Goal: Task Accomplishment & Management: Use online tool/utility

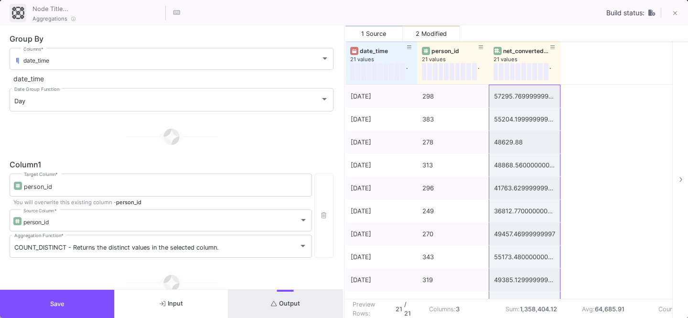
type input "-50"
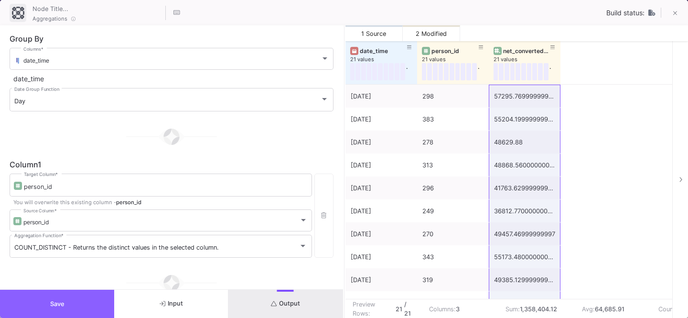
click at [65, 303] on button "Save" at bounding box center [57, 304] width 114 height 28
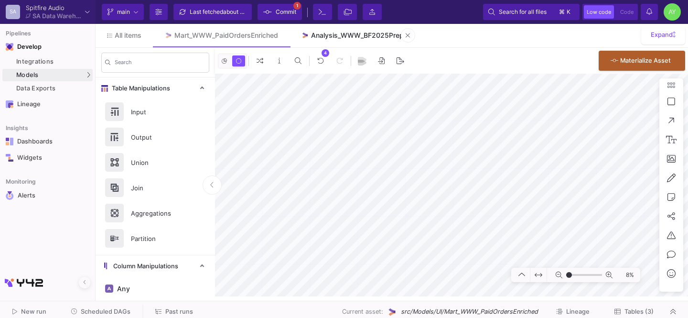
click at [345, 36] on div "Analysis_WWW_BF2025Prep" at bounding box center [357, 36] width 93 height 8
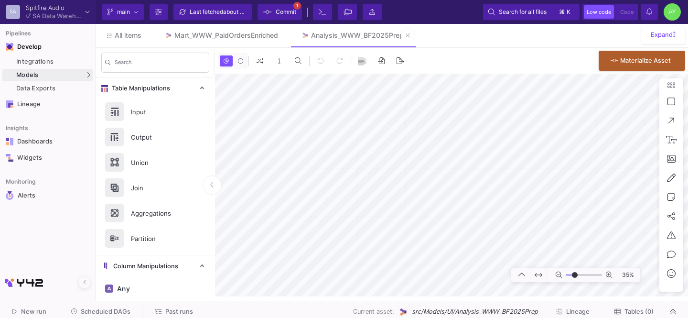
type input "-12"
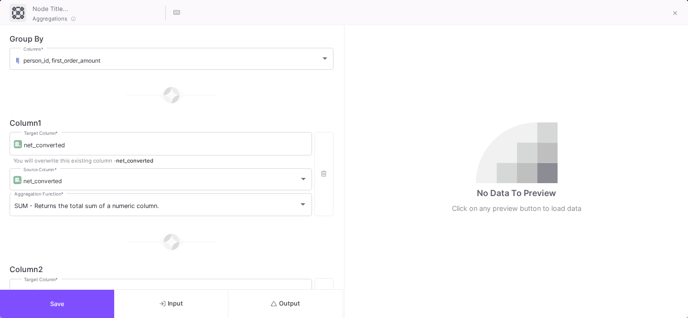
scroll to position [565, 0]
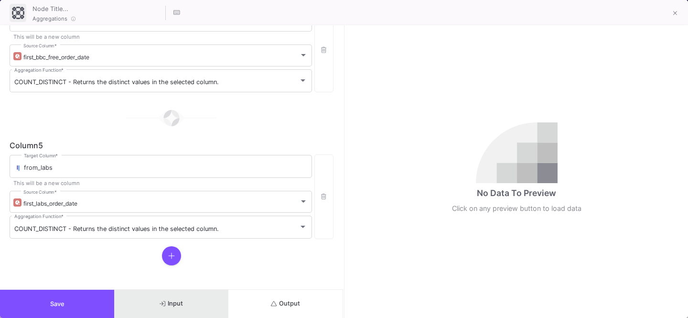
click at [166, 295] on button "Input" at bounding box center [171, 304] width 114 height 28
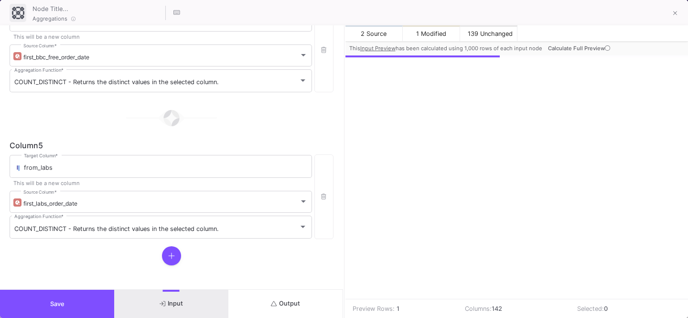
scroll to position [0, 2176]
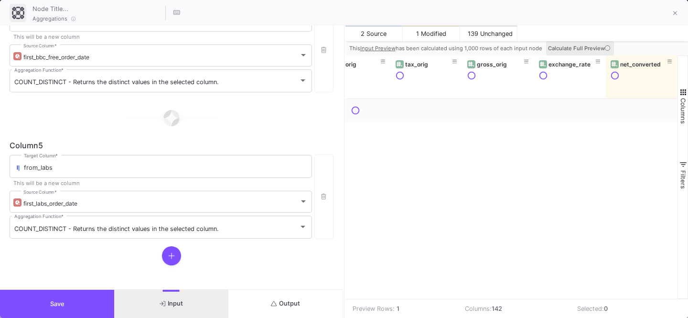
click at [564, 46] on span "Calculate Full Preview" at bounding box center [580, 48] width 64 height 7
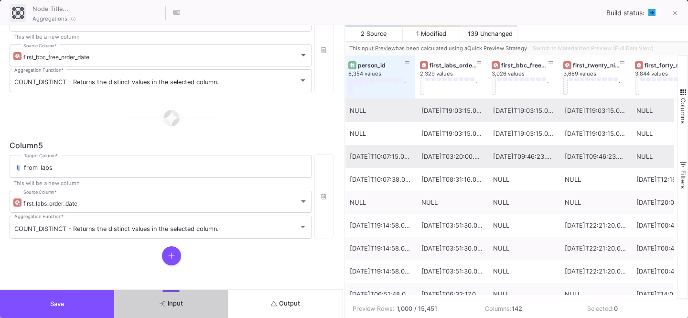
scroll to position [0, 407]
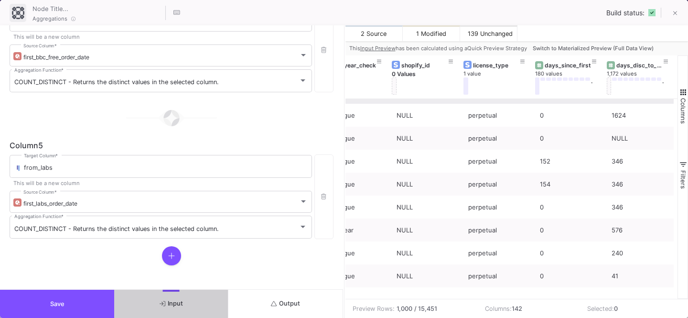
click at [169, 252] on icon at bounding box center [171, 256] width 7 height 8
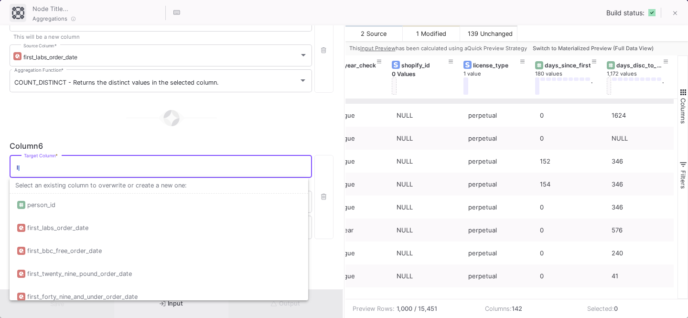
click at [72, 170] on input "Target Column *" at bounding box center [165, 168] width 283 height 8
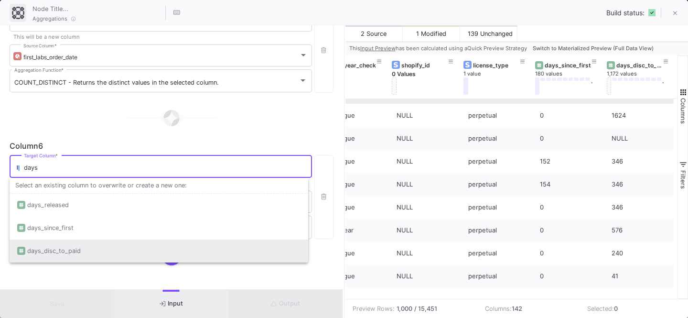
click at [92, 254] on div "days_disc_to_paid" at bounding box center [158, 250] width 283 height 23
type input "days_disc_to_paid"
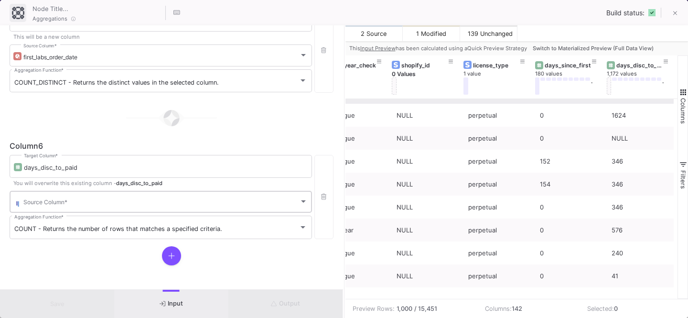
click at [61, 190] on div "Source Column *" at bounding box center [165, 200] width 284 height 23
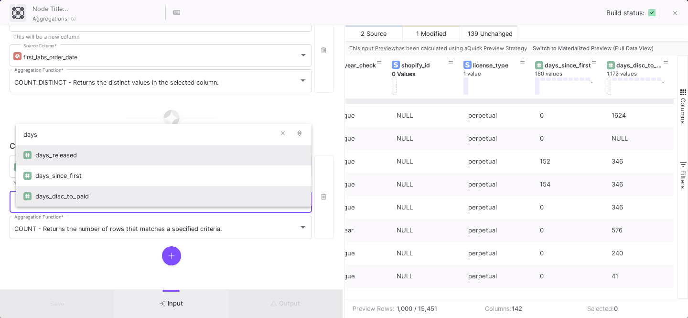
type input "days"
click at [60, 196] on div "days_disc_to_paid" at bounding box center [169, 196] width 269 height 21
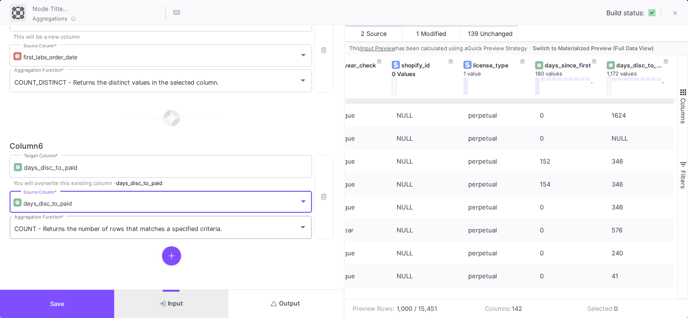
click at [42, 221] on div "COUNT - Returns the number of rows that matches a specified criteria. Aggregati…" at bounding box center [160, 226] width 293 height 25
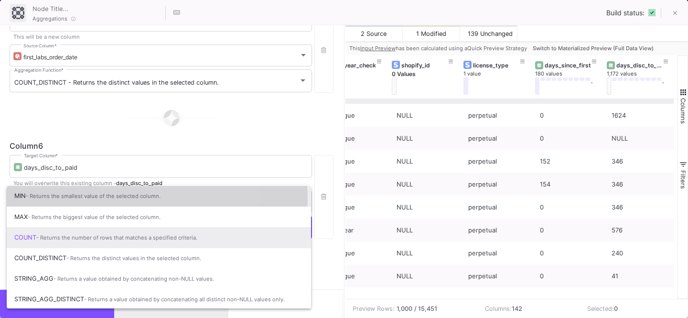
click at [101, 201] on span "MIN - Returns the smallest value of the selected column." at bounding box center [158, 195] width 289 height 21
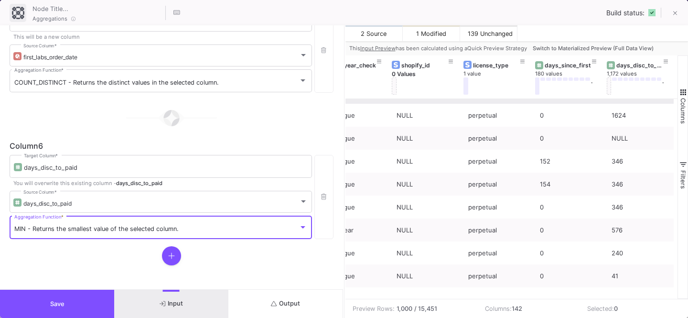
click at [38, 306] on button "Save" at bounding box center [57, 304] width 114 height 28
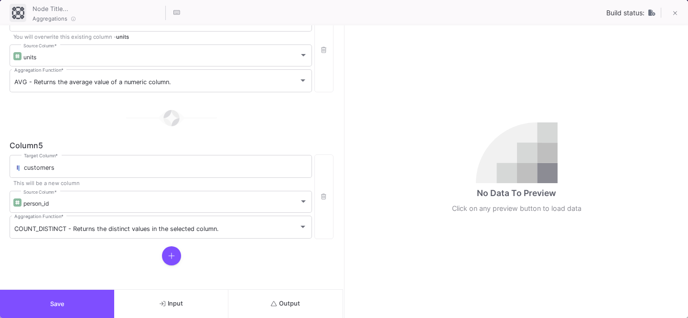
click at [168, 253] on icon at bounding box center [171, 256] width 7 height 8
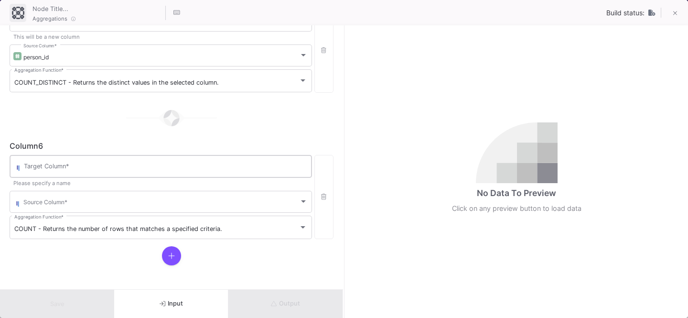
click at [65, 168] on input "Target Column *" at bounding box center [165, 168] width 283 height 8
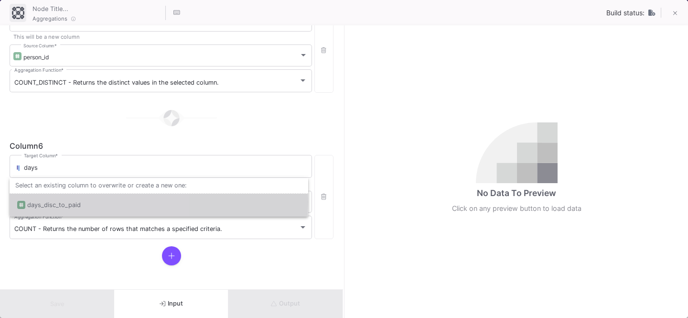
click at [66, 202] on div "days_disc_to_paid" at bounding box center [54, 205] width 54 height 23
type input "days_disc_to_paid"
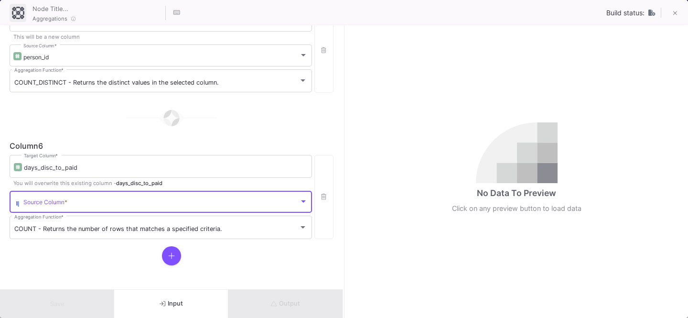
click at [50, 202] on span at bounding box center [161, 203] width 276 height 7
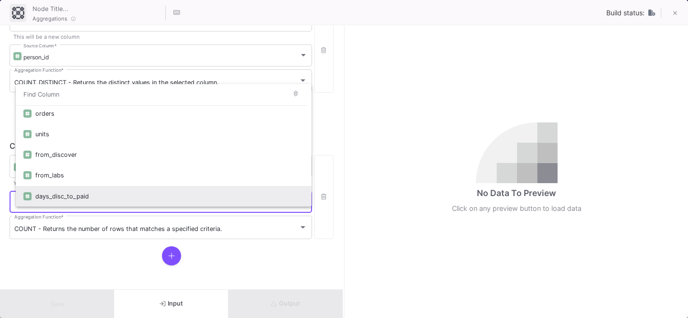
click at [62, 194] on div "days_disc_to_paid" at bounding box center [169, 196] width 269 height 21
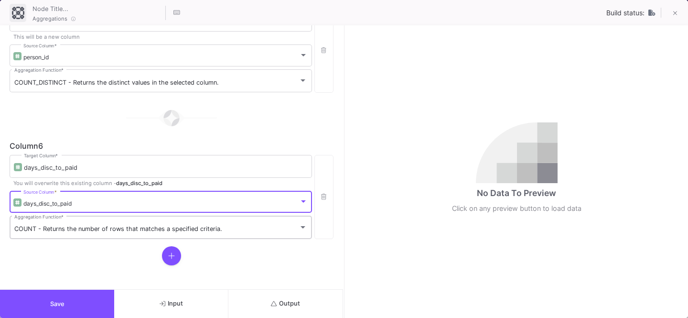
click at [36, 228] on span "COUNT - Returns the number of rows that matches a specified criteria." at bounding box center [118, 228] width 208 height 7
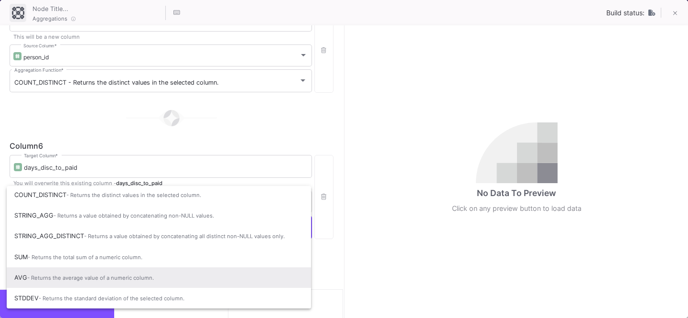
click at [21, 277] on span "AVG - Returns the average value of a numeric column." at bounding box center [158, 277] width 289 height 21
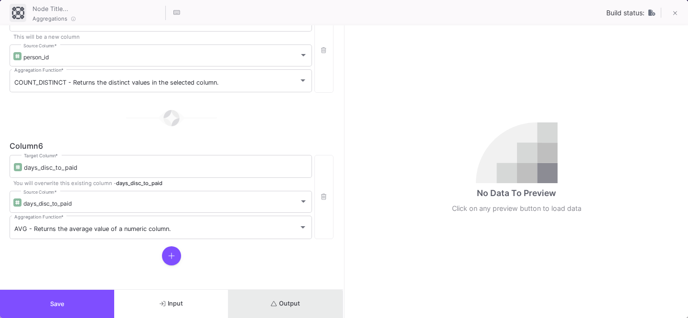
click at [280, 310] on button "Output" at bounding box center [285, 304] width 114 height 28
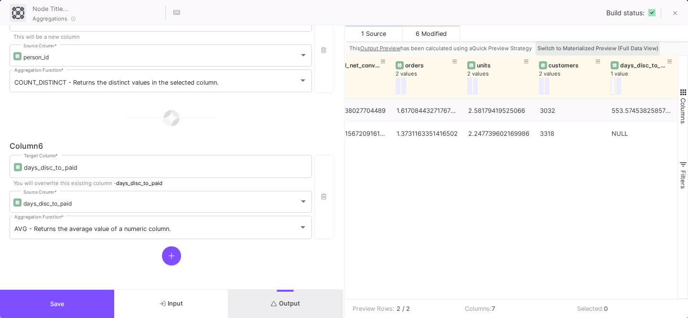
click at [579, 50] on span "Switch to Materialized Preview (Full Data View)" at bounding box center [598, 48] width 121 height 7
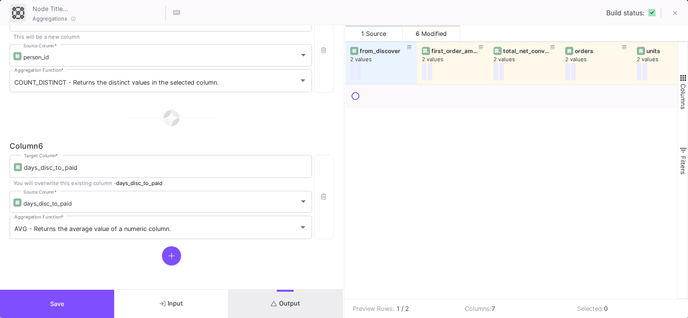
click at [53, 306] on span "Save" at bounding box center [57, 303] width 14 height 7
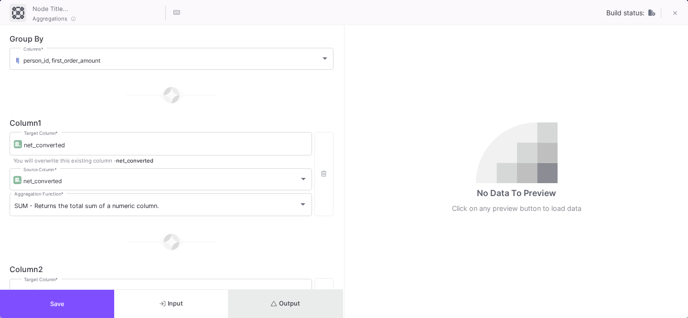
click at [294, 305] on span "Output" at bounding box center [285, 303] width 29 height 7
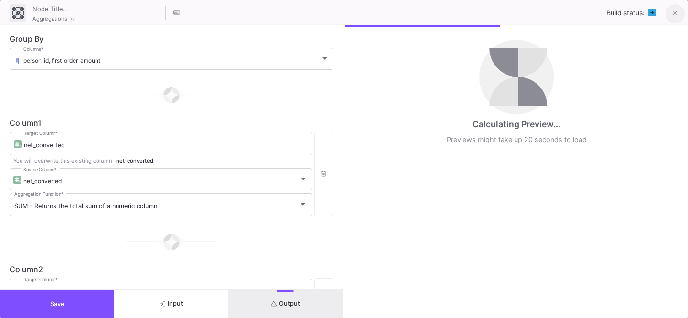
click at [677, 13] on icon at bounding box center [675, 13] width 4 height 7
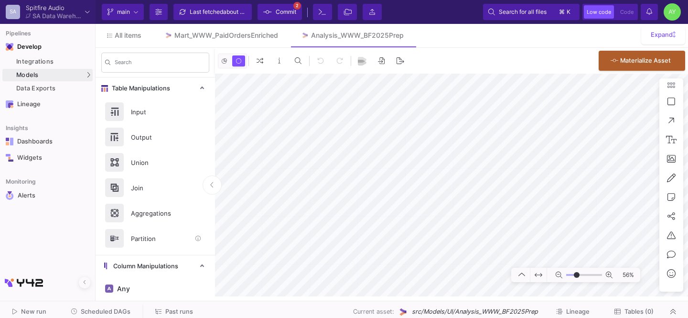
scroll to position [582, 0]
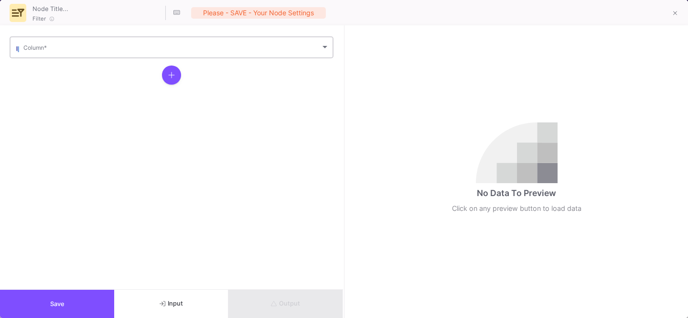
click at [66, 49] on span at bounding box center [171, 48] width 297 height 7
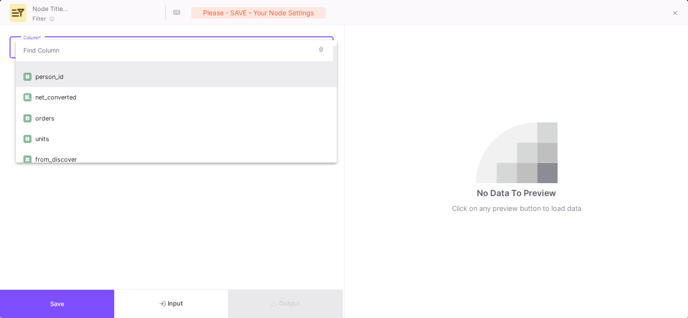
scroll to position [63, 0]
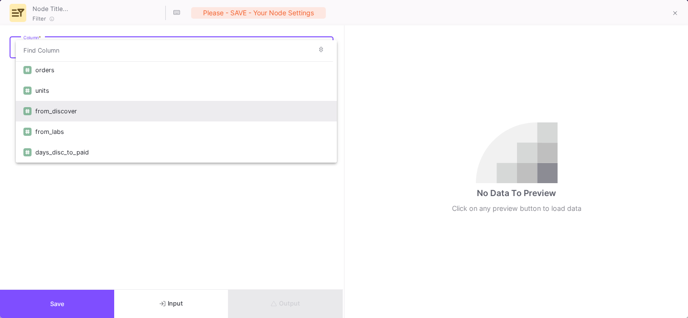
click at [95, 104] on div "from_discover" at bounding box center [182, 111] width 294 height 21
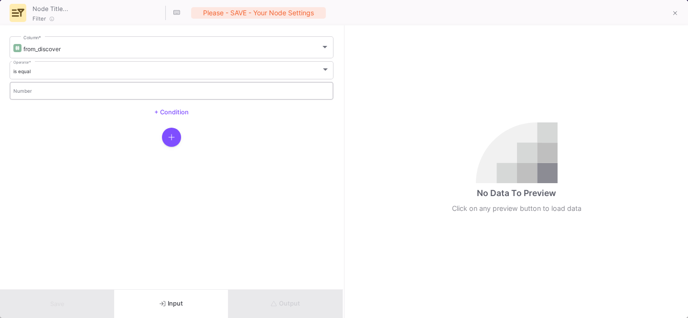
click at [33, 92] on input "Number" at bounding box center [171, 92] width 317 height 6
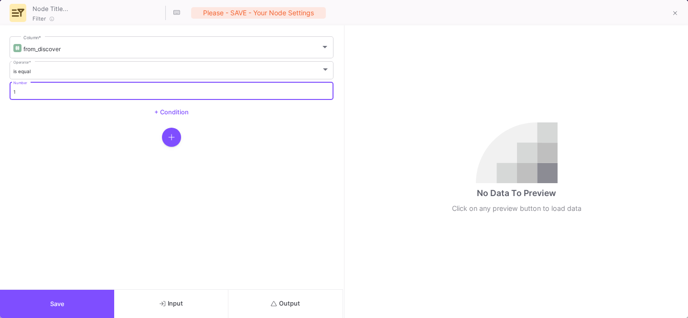
type input "1"
click at [290, 301] on span "Output" at bounding box center [285, 303] width 29 height 7
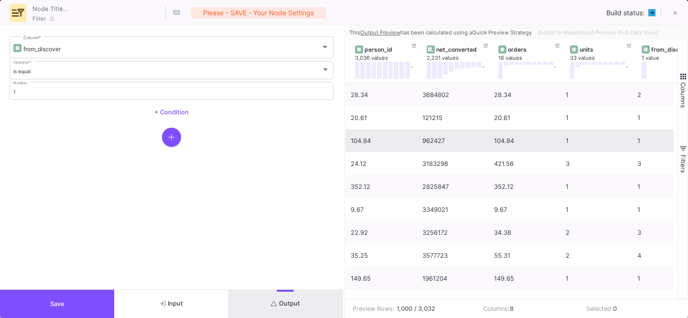
scroll to position [0, 245]
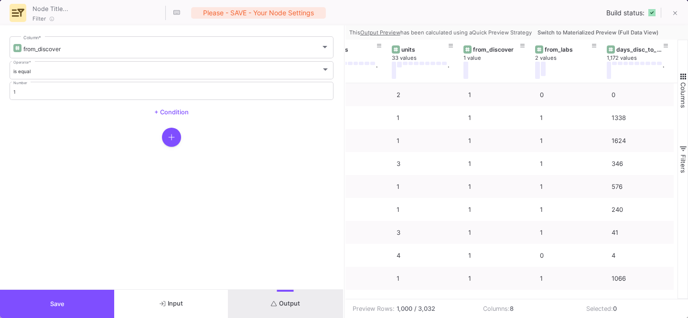
click at [610, 29] on span "Switch to Materialized Preview (Full Data View)" at bounding box center [598, 32] width 121 height 7
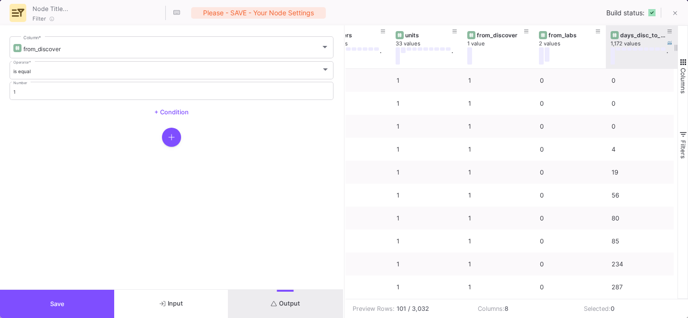
scroll to position [0, 241]
click at [671, 43] on icon at bounding box center [669, 43] width 5 height 5
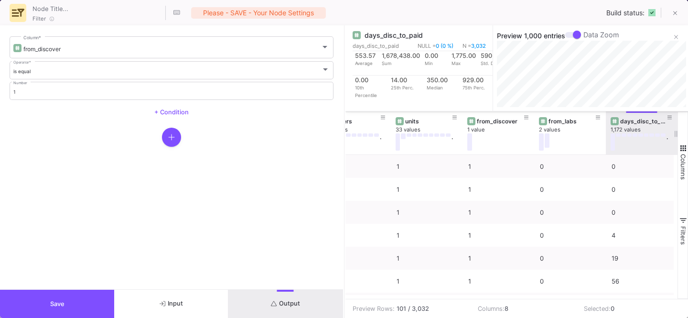
click at [636, 116] on div "days_disc_to_paid" at bounding box center [642, 121] width 62 height 11
click at [636, 120] on div "days_disc_to_paid" at bounding box center [643, 121] width 47 height 7
click at [61, 301] on span "Save" at bounding box center [57, 303] width 14 height 7
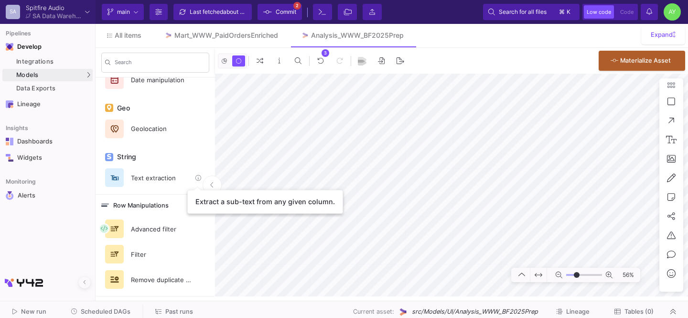
scroll to position [0, 0]
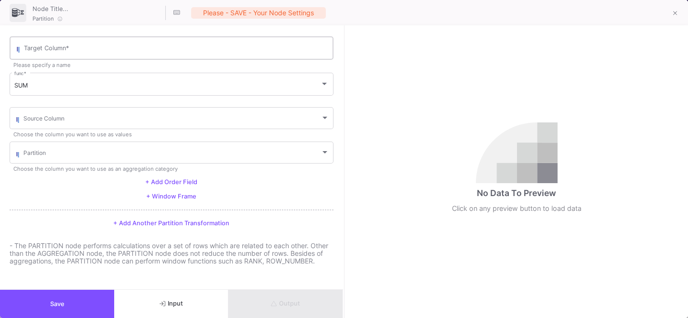
click at [66, 50] on input "Target Column *" at bounding box center [176, 50] width 305 height 8
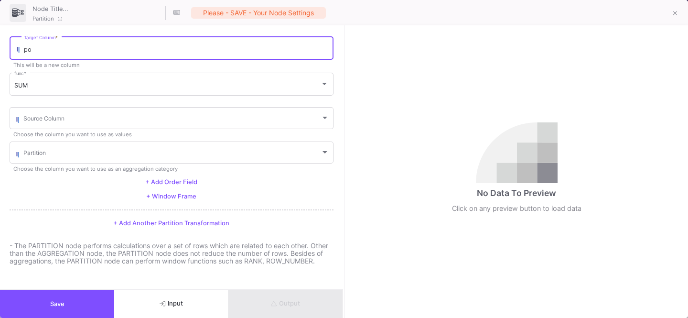
type input "p"
type input "percentile"
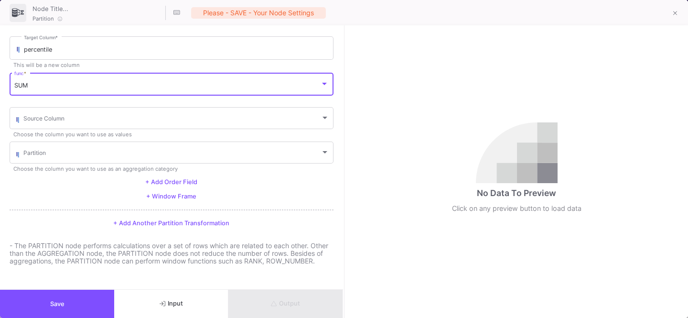
click at [57, 82] on div "SUM" at bounding box center [167, 86] width 306 height 8
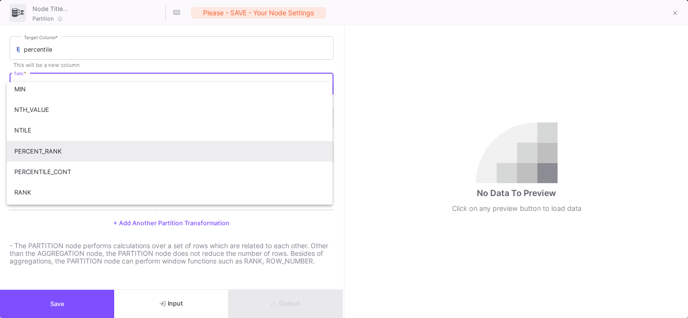
scroll to position [211, 0]
click at [38, 151] on span "PERCENT_RANK" at bounding box center [169, 150] width 311 height 21
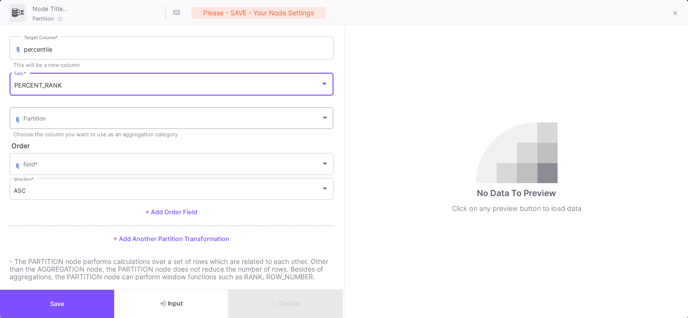
click at [54, 117] on span at bounding box center [171, 119] width 297 height 7
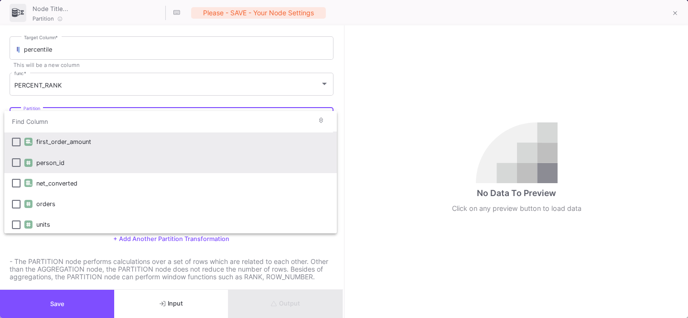
scroll to position [63, 0]
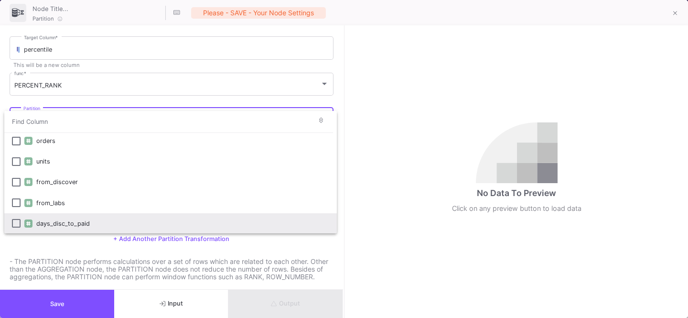
click at [43, 223] on div "days_disc_to_paid" at bounding box center [182, 223] width 293 height 21
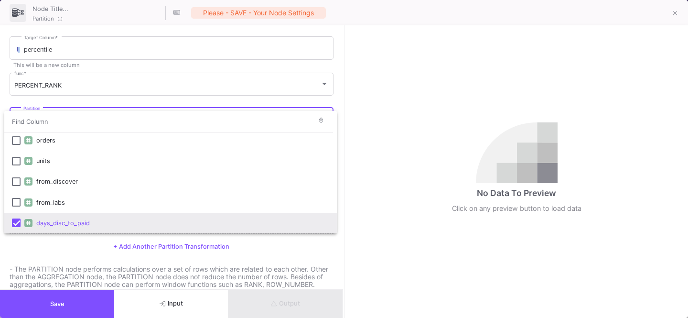
click at [46, 237] on div at bounding box center [344, 159] width 688 height 318
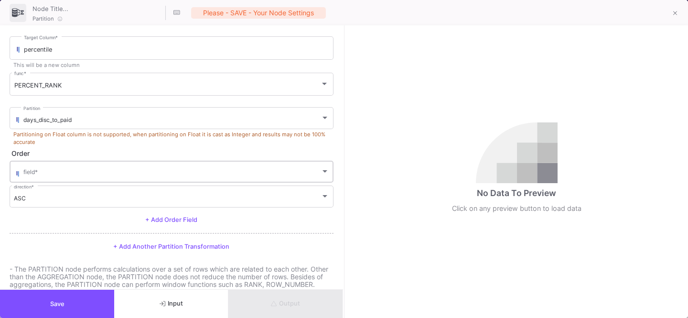
click at [82, 172] on span at bounding box center [171, 173] width 297 height 7
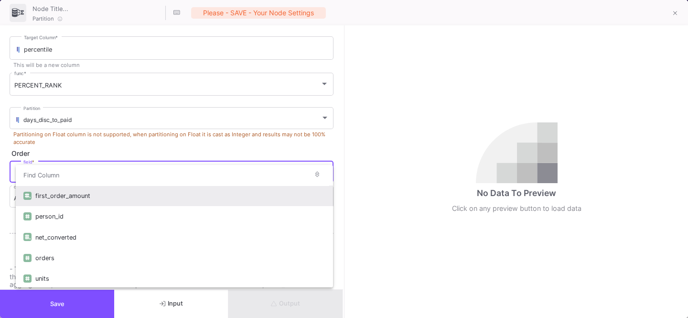
click at [92, 127] on div at bounding box center [344, 159] width 688 height 318
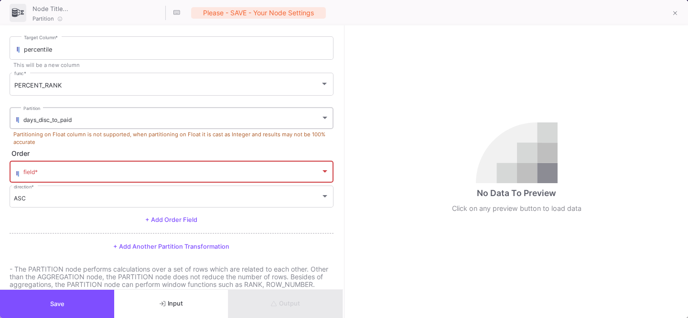
click at [80, 122] on div "days_disc_to_paid" at bounding box center [171, 119] width 297 height 7
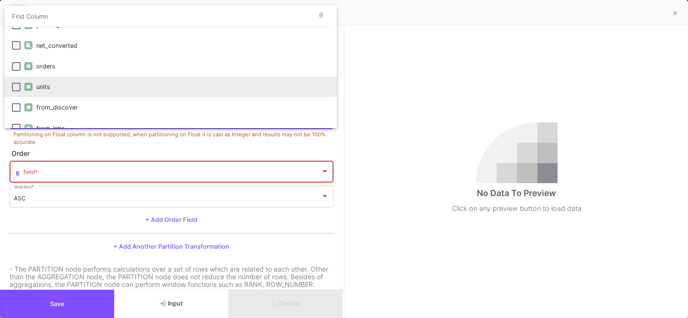
scroll to position [0, 0]
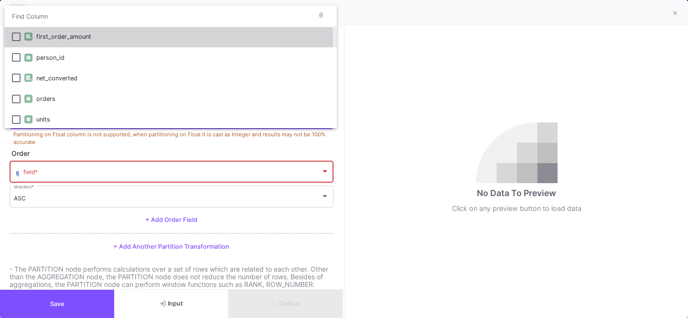
click at [64, 40] on div "first_order_amount" at bounding box center [182, 36] width 293 height 21
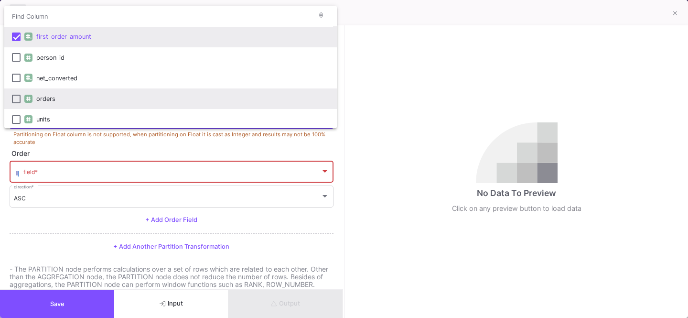
scroll to position [63, 0]
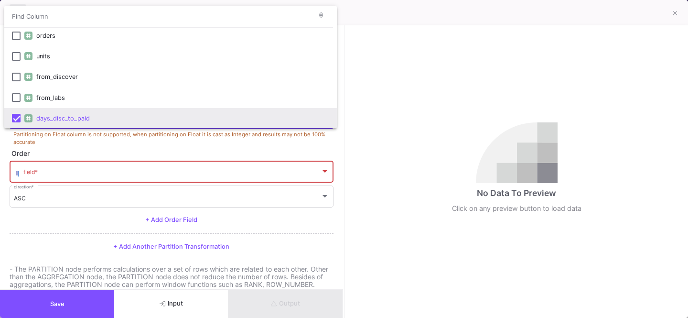
click at [68, 121] on div "days_disc_to_paid" at bounding box center [182, 118] width 293 height 21
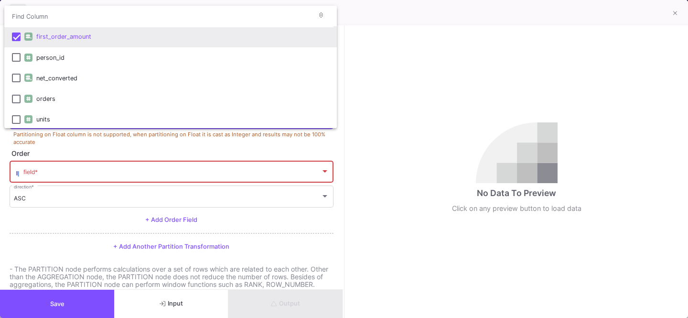
click at [21, 40] on mat-option "first_order_amount" at bounding box center [170, 36] width 333 height 21
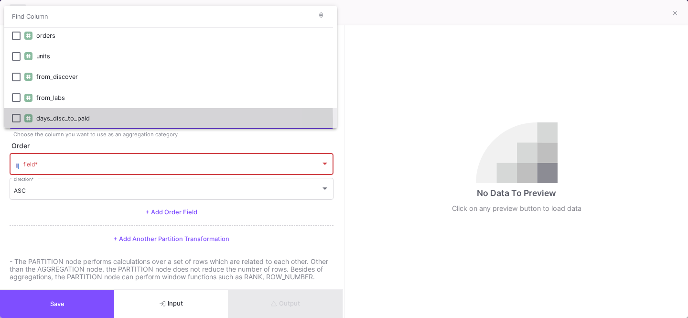
click at [14, 121] on mat-pseudo-checkbox at bounding box center [16, 118] width 9 height 9
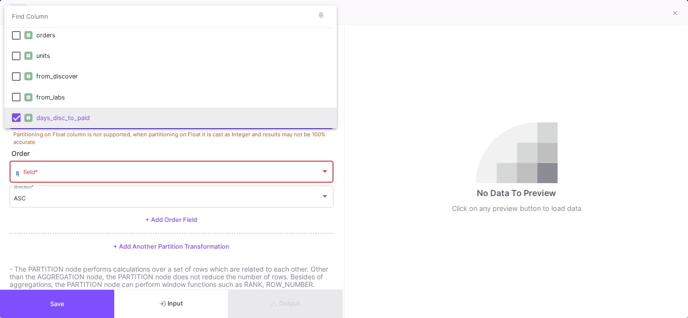
click at [50, 140] on div at bounding box center [344, 159] width 688 height 318
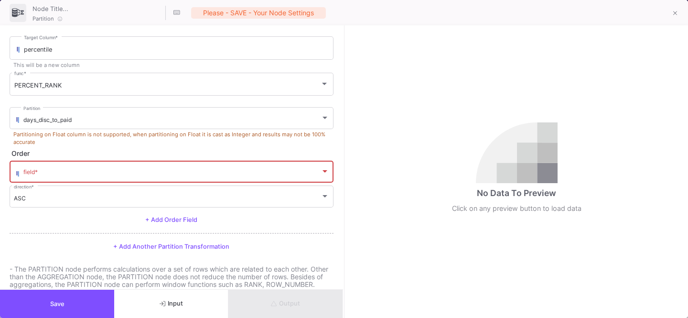
scroll to position [33, 0]
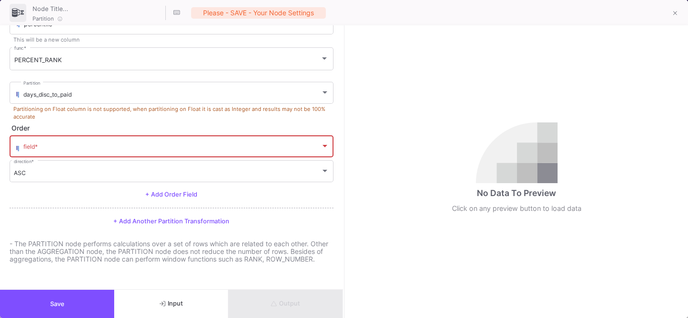
click at [57, 144] on span at bounding box center [171, 147] width 297 height 7
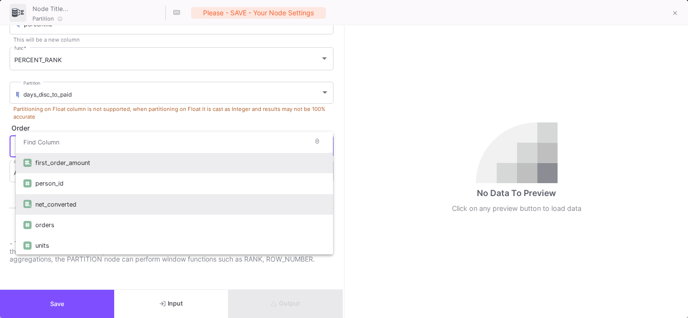
scroll to position [64, 0]
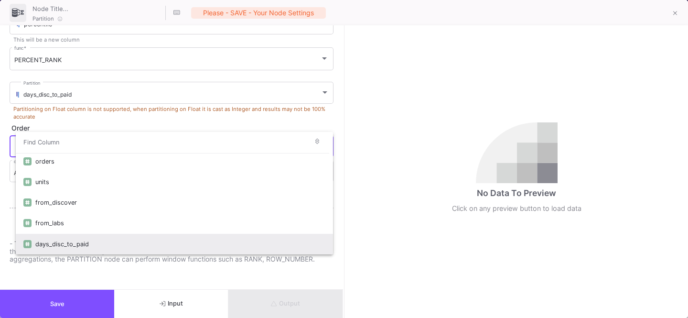
click at [50, 235] on div "days_disc_to_paid" at bounding box center [180, 244] width 290 height 21
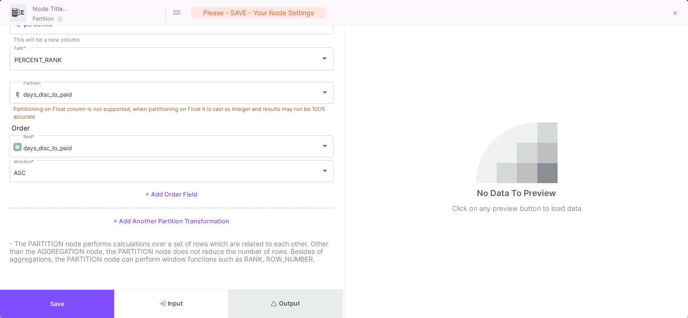
click at [257, 297] on button "Output" at bounding box center [285, 304] width 114 height 28
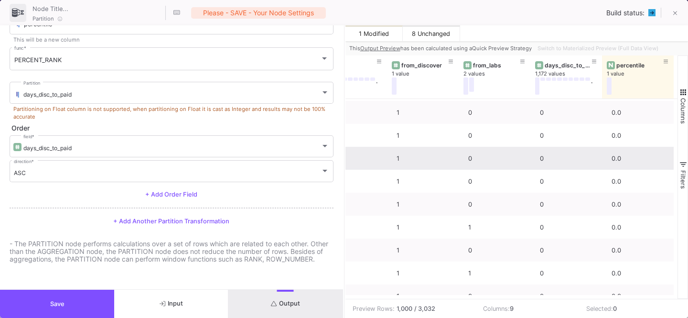
scroll to position [2854, 0]
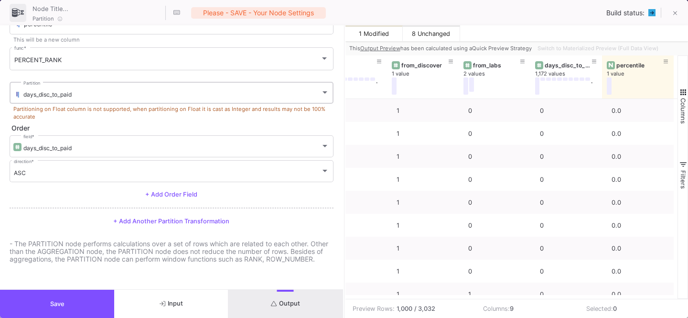
click at [117, 91] on div "days_disc_to_paid" at bounding box center [171, 94] width 297 height 7
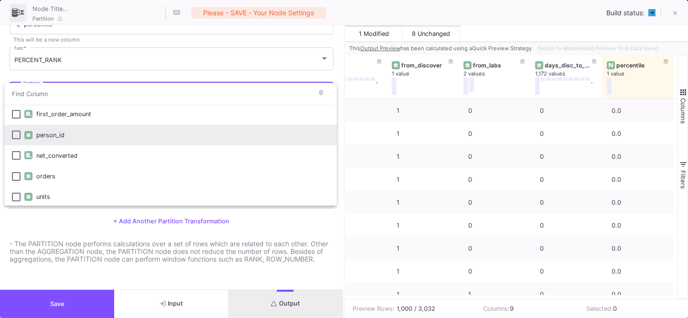
click at [49, 135] on div "person_id" at bounding box center [182, 135] width 293 height 21
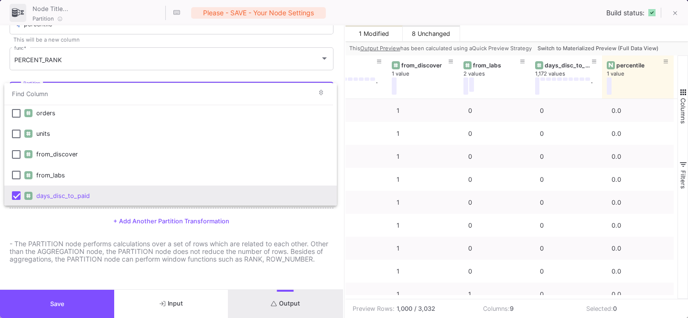
click at [22, 191] on mat-option "days_disc_to_paid" at bounding box center [170, 195] width 333 height 21
click at [270, 311] on div at bounding box center [344, 159] width 688 height 318
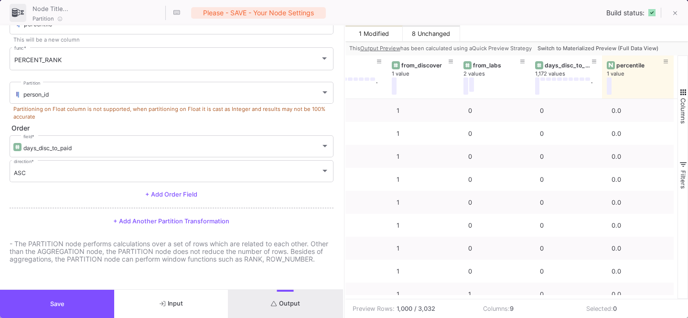
click at [288, 283] on form "percentile Target Column * This will be a new column PERCENT_RANK func * person…" at bounding box center [171, 157] width 343 height 264
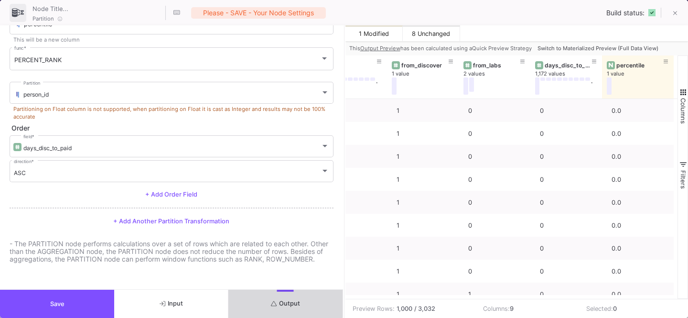
click at [276, 303] on icon "submit" at bounding box center [274, 304] width 6 height 6
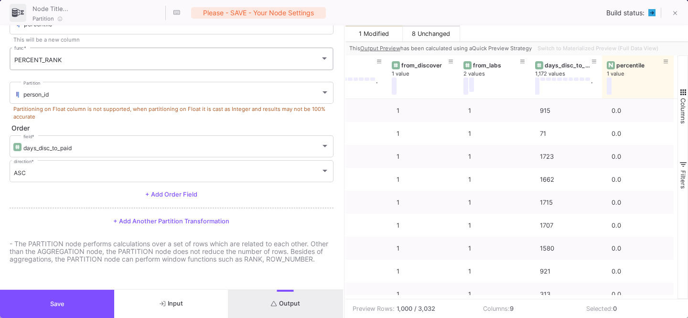
click at [86, 56] on div "PERCENT_RANK" at bounding box center [167, 60] width 306 height 8
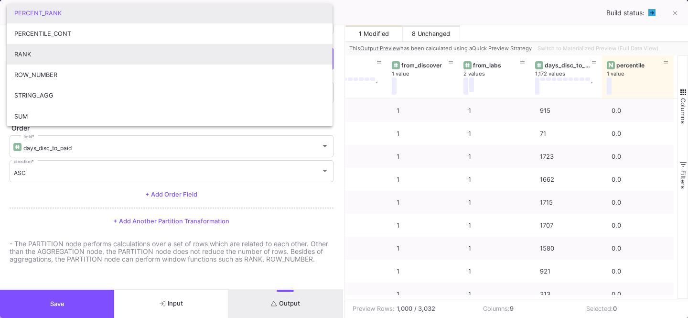
click at [50, 60] on span "RANK" at bounding box center [169, 54] width 311 height 21
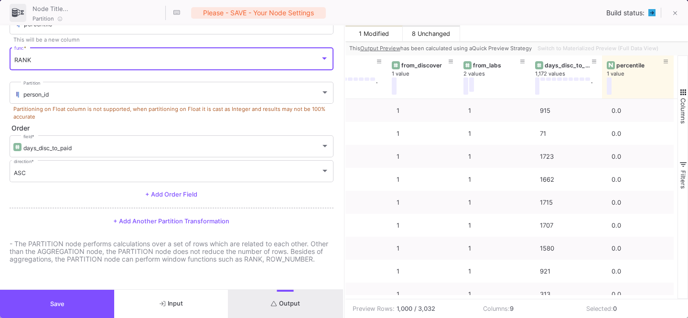
click at [265, 292] on button "Output" at bounding box center [285, 304] width 114 height 28
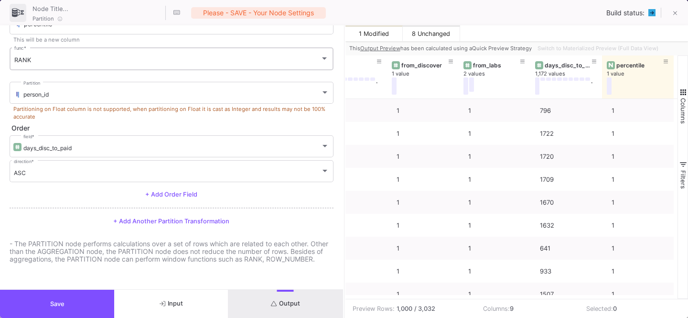
click at [47, 56] on div "RANK" at bounding box center [167, 60] width 306 height 8
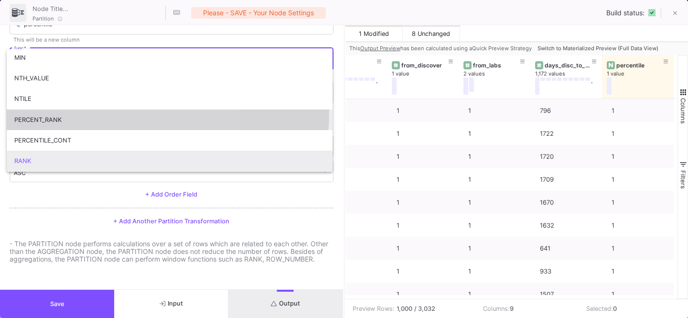
click at [41, 110] on span "PERCENT_RANK" at bounding box center [169, 119] width 311 height 21
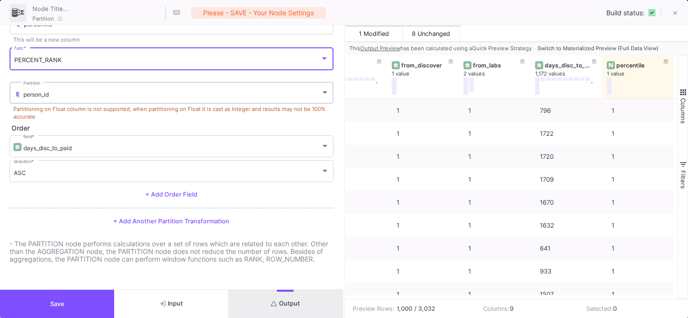
click at [81, 91] on div "person_id" at bounding box center [171, 94] width 297 height 7
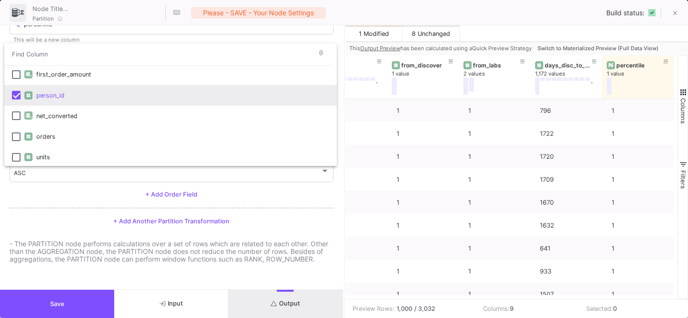
click at [17, 100] on mat-option "person_id" at bounding box center [170, 95] width 333 height 21
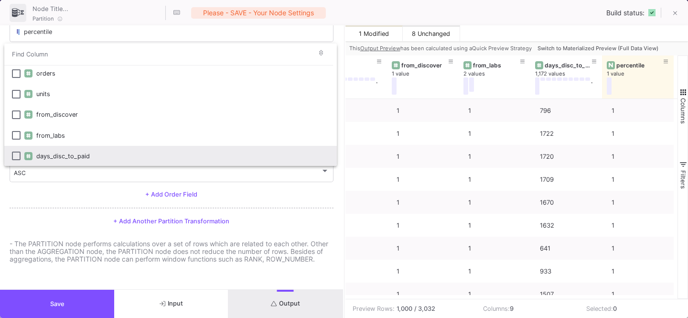
click at [51, 158] on div "days_disc_to_paid" at bounding box center [182, 156] width 293 height 21
click at [38, 196] on div at bounding box center [344, 159] width 688 height 318
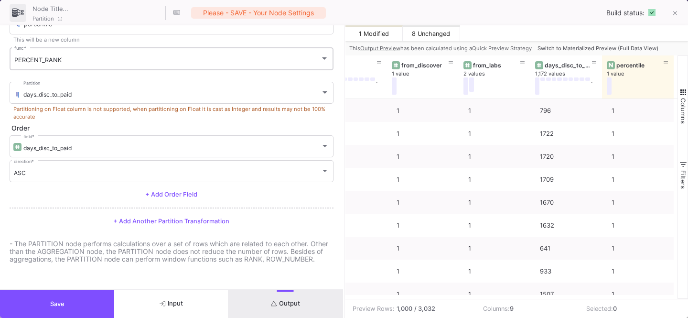
click at [94, 65] on div "PERCENT_RANK func *" at bounding box center [171, 58] width 314 height 25
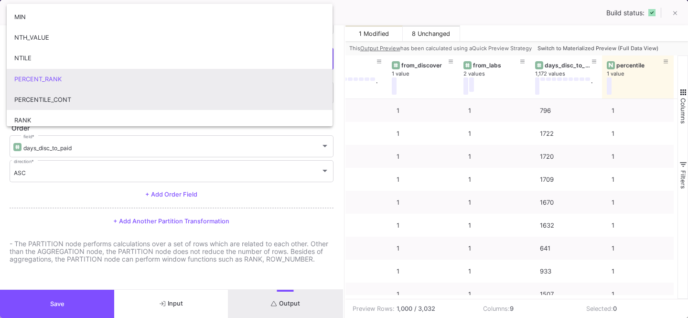
click at [83, 96] on span "PERCENTILE_CONT" at bounding box center [169, 99] width 311 height 21
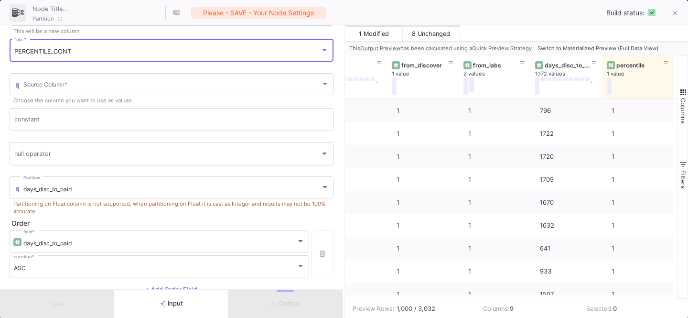
click at [99, 53] on div "PERCENTILE_CONT" at bounding box center [167, 52] width 306 height 8
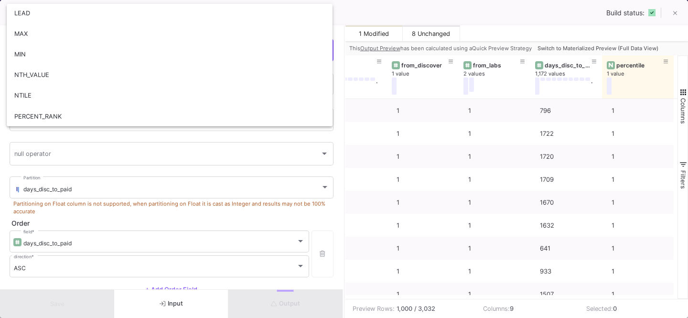
scroll to position [183, 0]
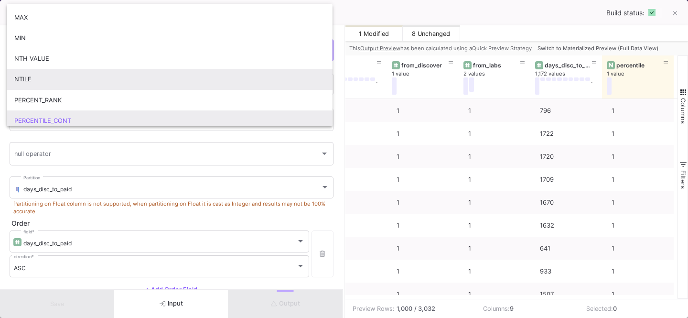
click at [45, 77] on span "NTILE" at bounding box center [169, 79] width 311 height 21
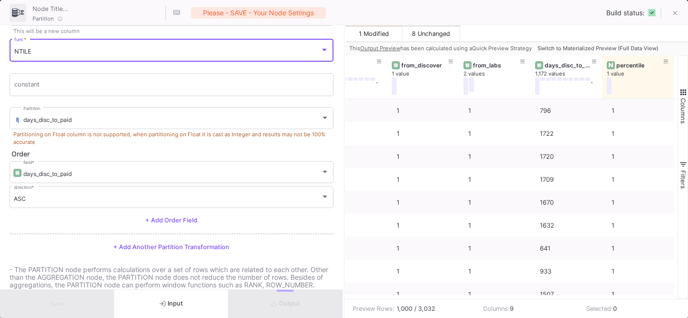
click at [117, 42] on div "NTILE func *" at bounding box center [171, 49] width 314 height 25
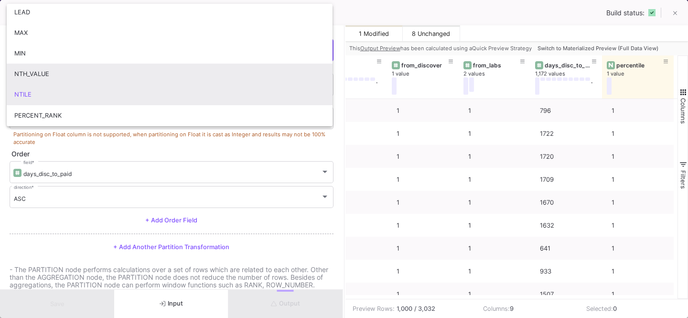
scroll to position [173, 0]
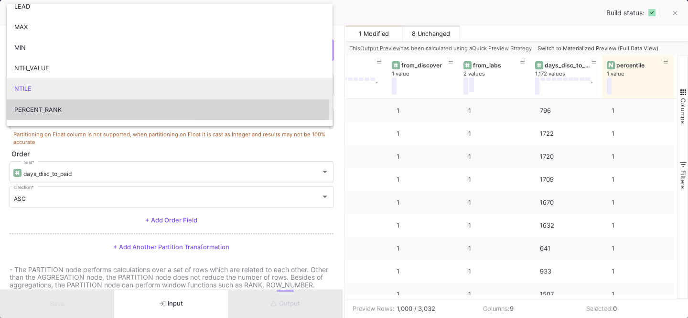
click at [79, 101] on span "PERCENT_RANK" at bounding box center [169, 109] width 311 height 21
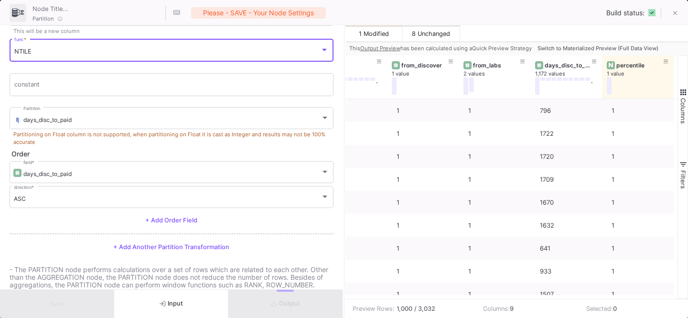
scroll to position [33, 0]
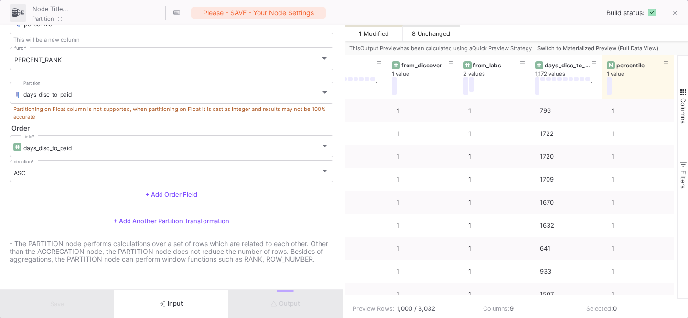
click at [87, 112] on p "Partitioning on Float column is not supported, when partitioning on Float it is…" at bounding box center [172, 112] width 324 height 15
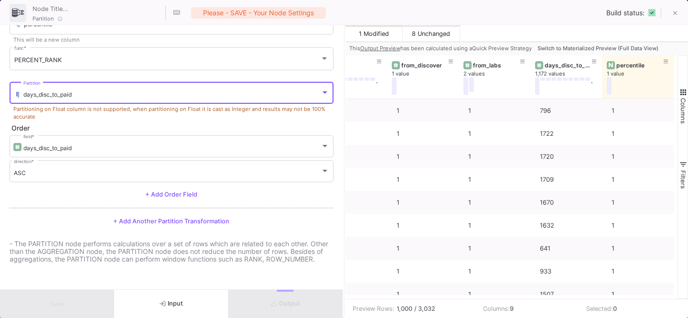
click at [93, 91] on div "days_disc_to_paid" at bounding box center [171, 94] width 297 height 7
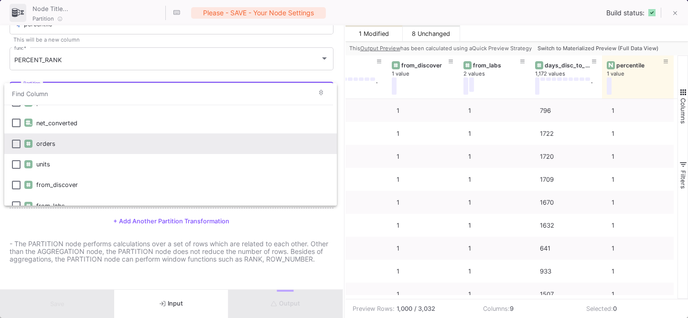
scroll to position [63, 0]
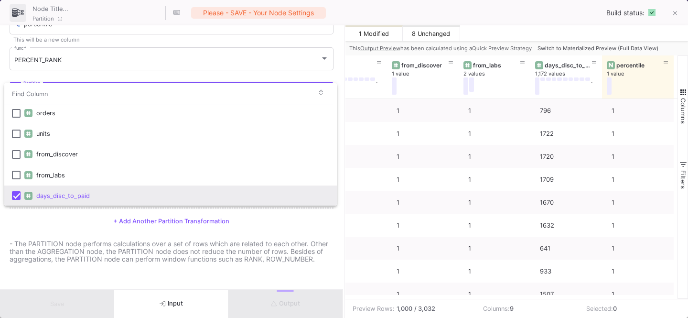
click at [54, 216] on div at bounding box center [344, 159] width 688 height 318
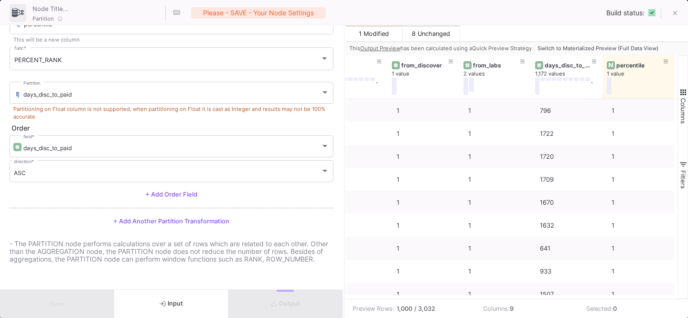
click at [89, 110] on p "Partitioning on Float column is not supported, when partitioning on Float it is…" at bounding box center [172, 112] width 324 height 15
click at [204, 252] on p "- The PARTITION node performs calculations over a set of rows which are related…" at bounding box center [172, 251] width 324 height 23
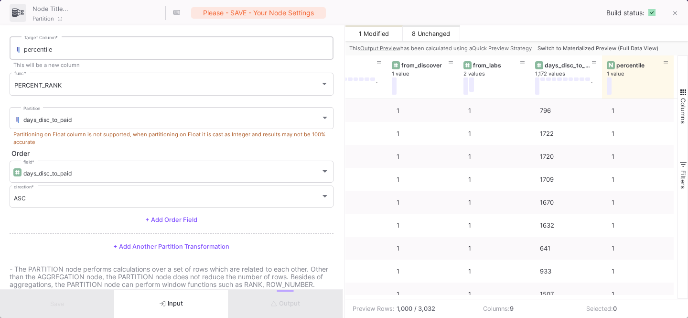
click at [67, 48] on input "percentile" at bounding box center [176, 50] width 305 height 8
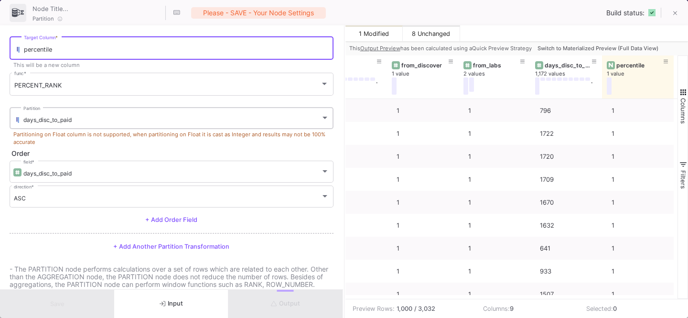
click at [78, 115] on div "days_disc_to_paid Partition" at bounding box center [176, 117] width 306 height 23
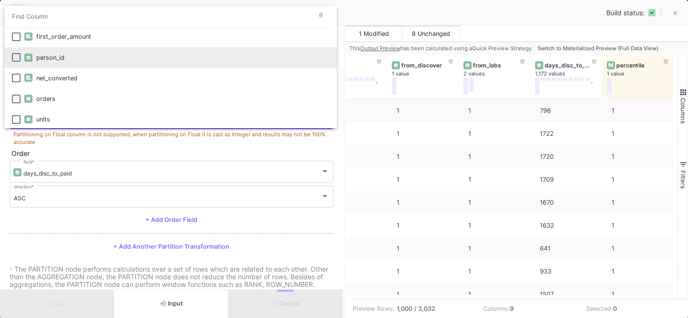
click at [16, 58] on mat-pseudo-checkbox at bounding box center [16, 57] width 9 height 9
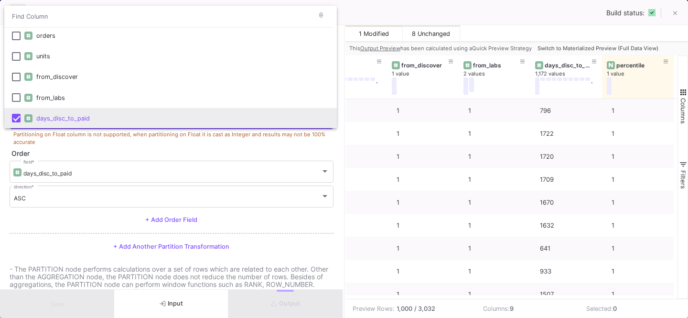
click at [22, 121] on mat-option "days_disc_to_paid" at bounding box center [170, 118] width 333 height 21
click at [60, 134] on div at bounding box center [344, 159] width 688 height 318
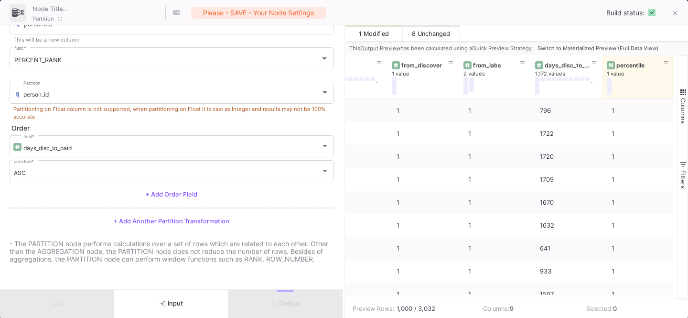
scroll to position [0, 0]
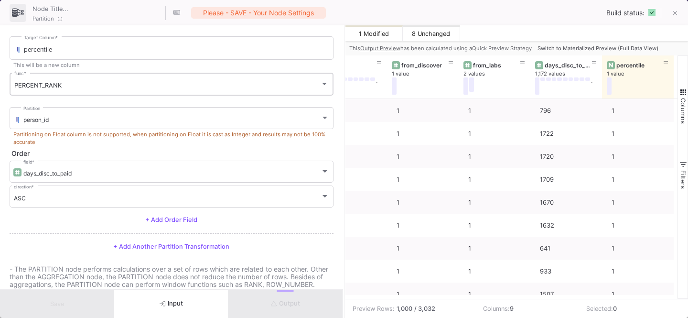
click at [62, 81] on div "PERCENT_RANK func *" at bounding box center [171, 83] width 314 height 25
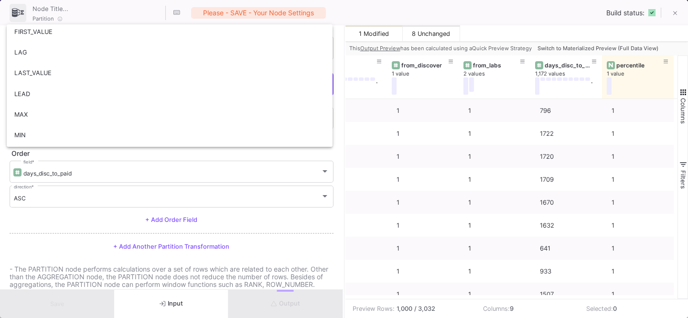
scroll to position [269, 0]
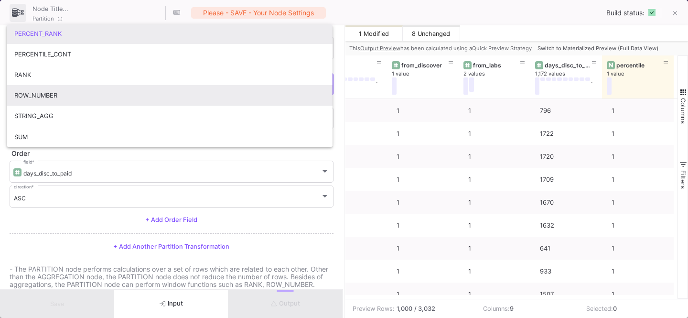
click at [43, 93] on span "ROW_NUMBER" at bounding box center [169, 95] width 311 height 21
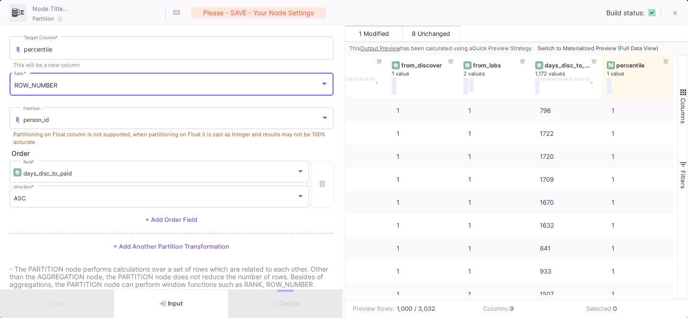
click at [129, 143] on p "Partitioning on Float column is not supported, when partitioning on Float it is…" at bounding box center [172, 137] width 324 height 15
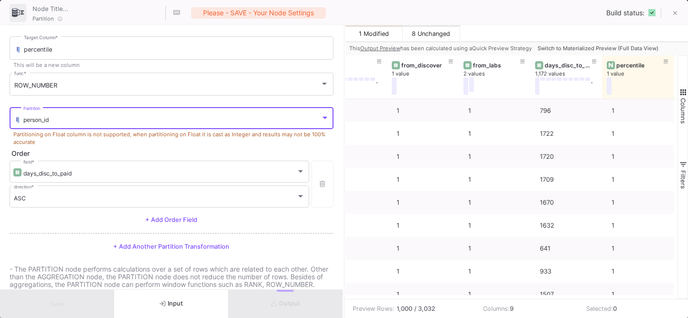
click at [53, 122] on div "person_id" at bounding box center [171, 119] width 297 height 7
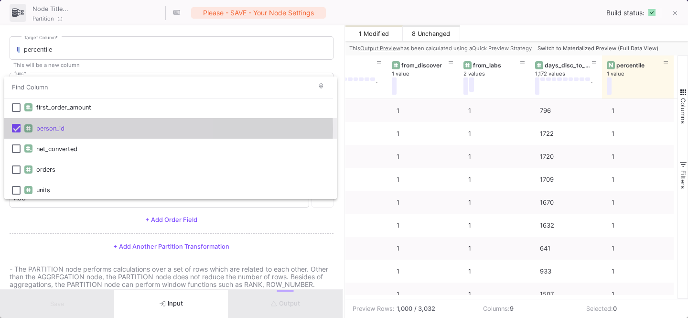
click at [30, 129] on img at bounding box center [28, 128] width 4 height 4
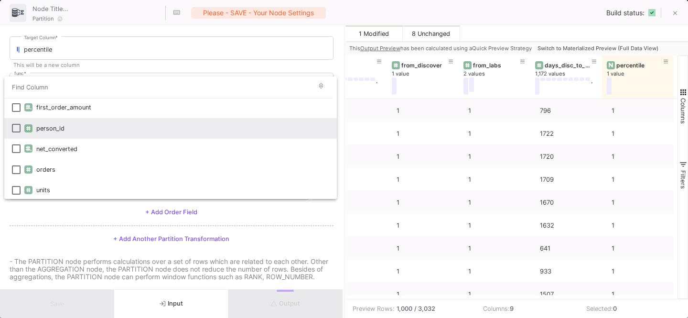
click at [60, 230] on div at bounding box center [344, 159] width 688 height 318
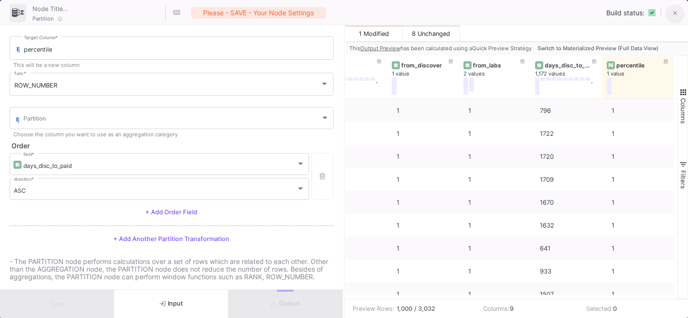
click at [678, 13] on button at bounding box center [675, 13] width 19 height 19
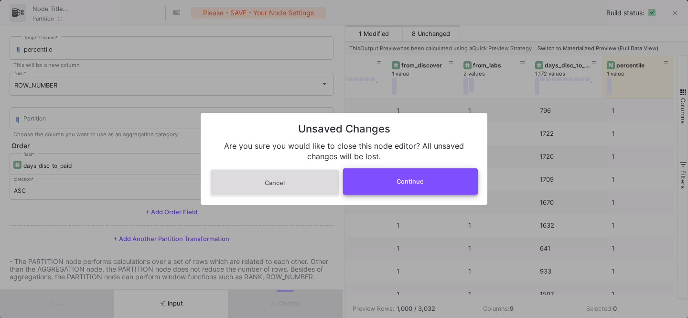
click at [407, 178] on span "Continue" at bounding box center [410, 181] width 27 height 7
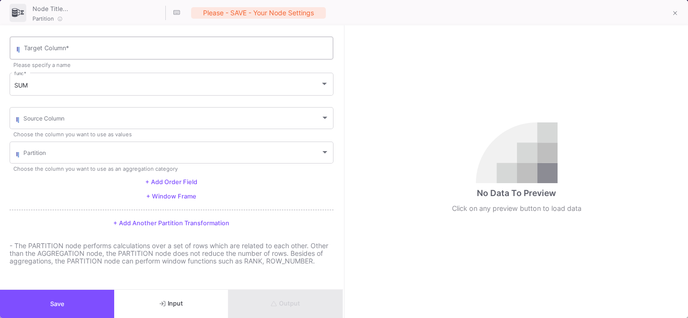
click at [57, 56] on div "Target Column *" at bounding box center [176, 47] width 305 height 25
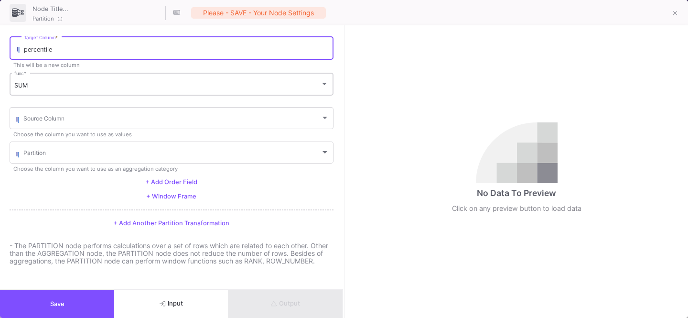
type input "percentile"
click at [63, 79] on div "SUM func *" at bounding box center [171, 83] width 314 height 25
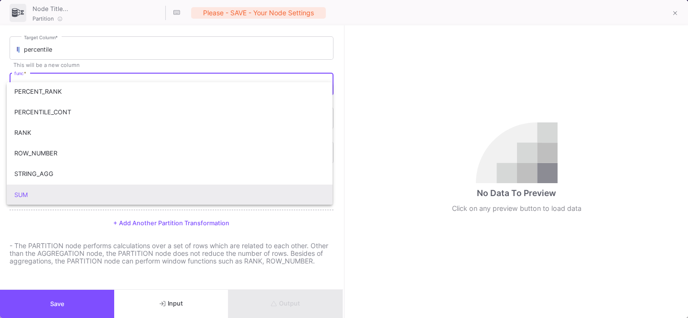
click at [37, 305] on div at bounding box center [344, 159] width 688 height 318
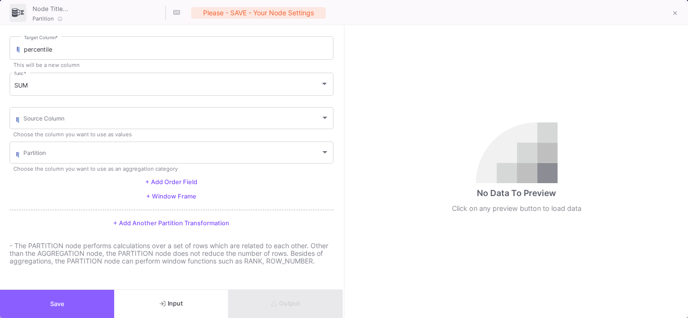
click at [37, 295] on button "Save" at bounding box center [57, 304] width 114 height 28
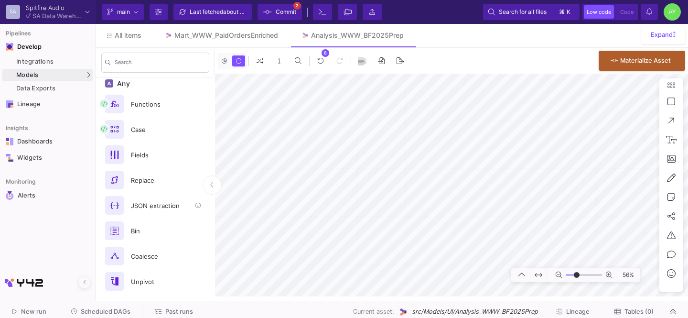
scroll to position [200, 0]
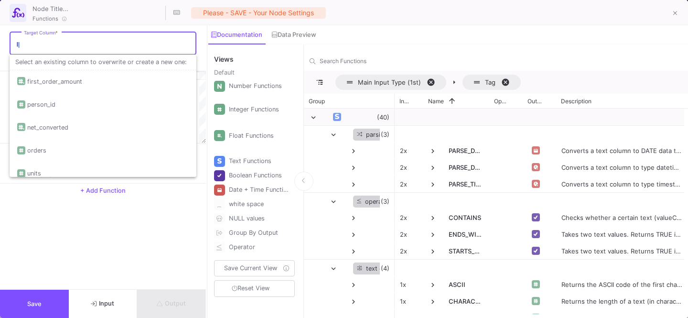
click at [57, 43] on input "Target Column *" at bounding box center [108, 45] width 168 height 8
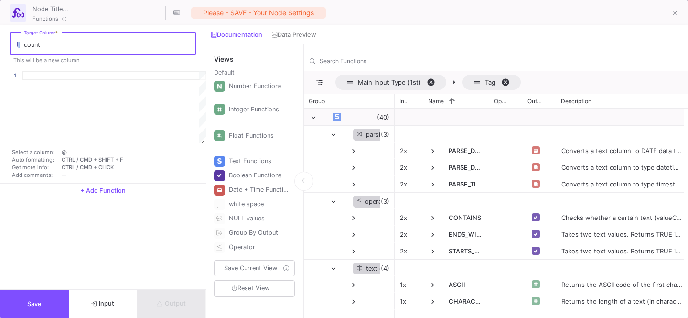
type input "count"
click at [50, 75] on div at bounding box center [114, 75] width 184 height 9
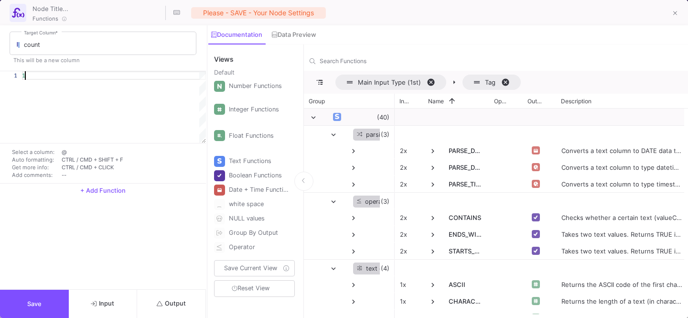
scroll to position [0, 3]
type textarea "1"
click at [29, 301] on span "Save" at bounding box center [34, 303] width 14 height 7
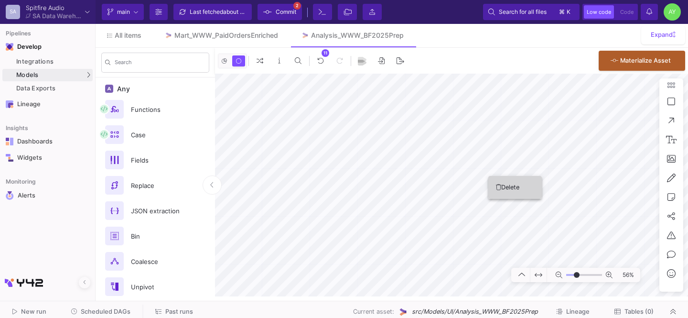
click at [510, 183] on button "Delete" at bounding box center [515, 187] width 54 height 23
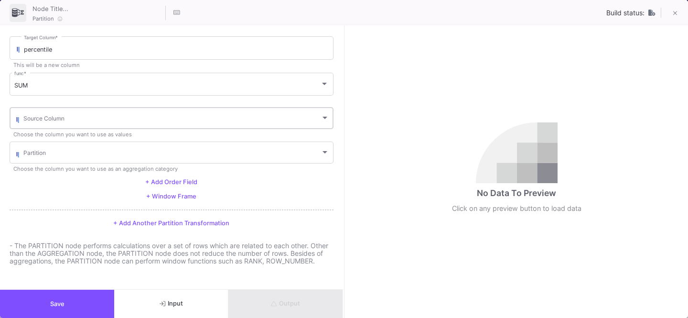
click at [45, 111] on div "Source Column" at bounding box center [176, 117] width 306 height 23
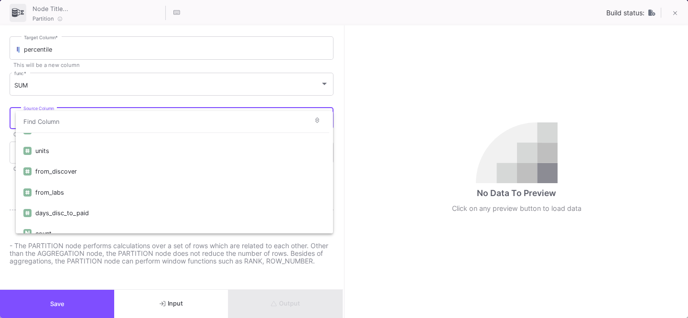
scroll to position [84, 0]
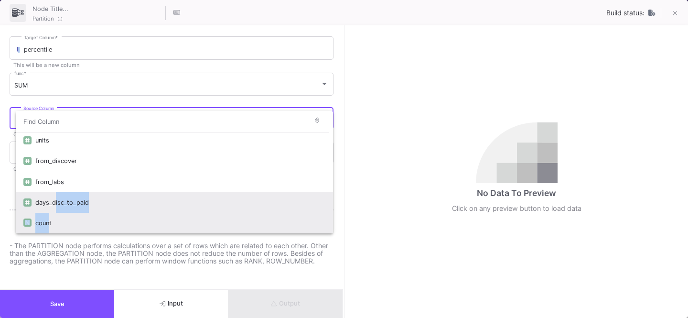
drag, startPoint x: 52, startPoint y: 208, endPoint x: 46, endPoint y: 221, distance: 14.4
click at [46, 221] on div "first_order_amount person_id net_converted orders units from_discover from_labs…" at bounding box center [174, 172] width 317 height 122
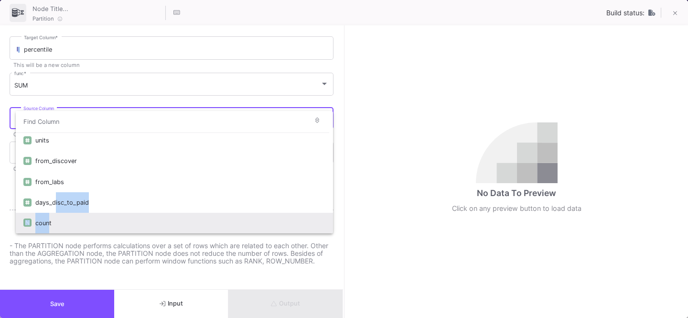
click at [46, 221] on div "count" at bounding box center [180, 223] width 290 height 21
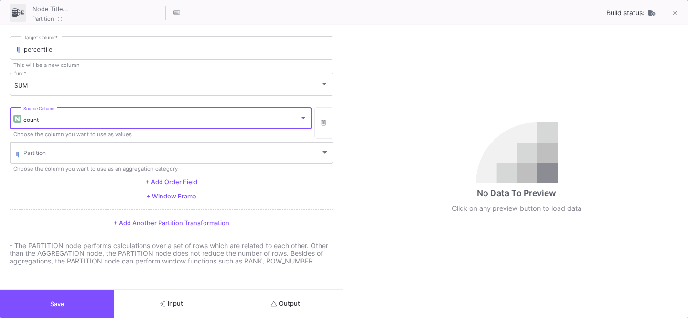
click at [44, 157] on span at bounding box center [171, 154] width 297 height 7
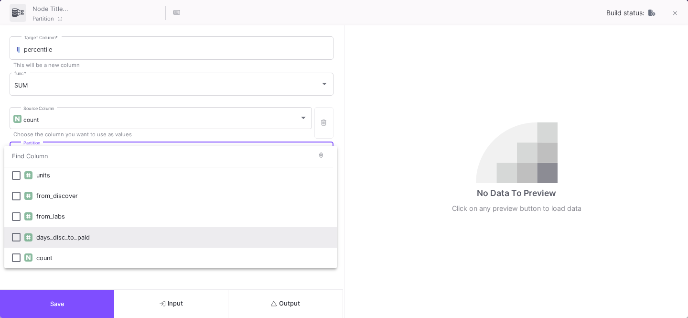
click at [46, 239] on div "days_disc_to_paid" at bounding box center [182, 237] width 293 height 21
click at [72, 275] on div at bounding box center [344, 159] width 688 height 318
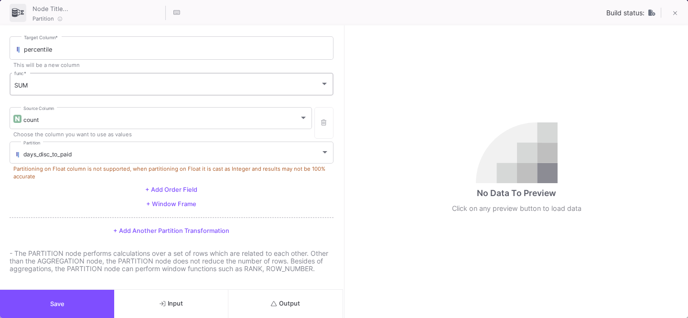
click at [94, 80] on div "SUM func *" at bounding box center [171, 83] width 314 height 25
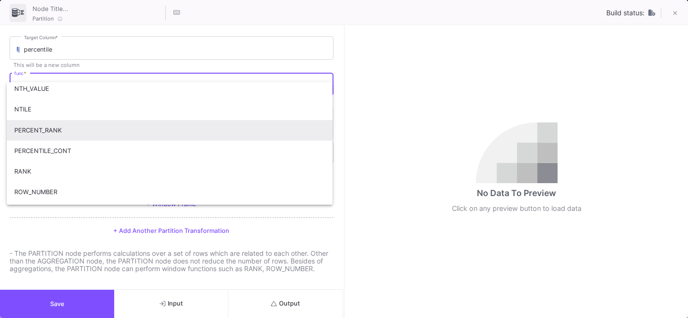
click at [82, 129] on span "PERCENT_RANK" at bounding box center [169, 130] width 311 height 21
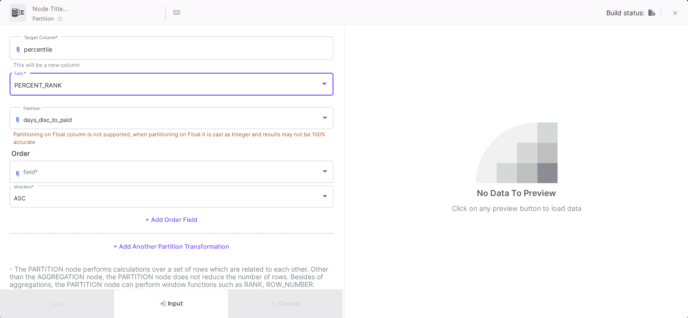
scroll to position [224, 0]
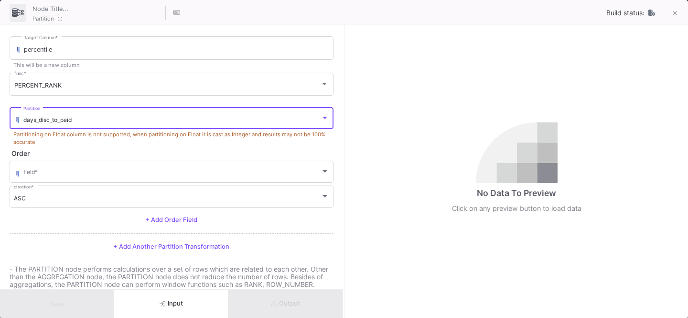
click at [108, 120] on div "days_disc_to_paid" at bounding box center [171, 119] width 297 height 7
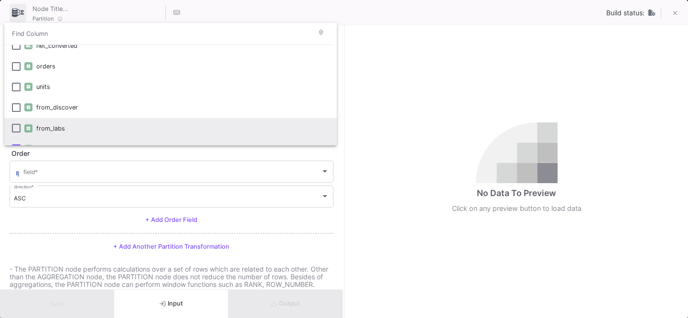
scroll to position [84, 0]
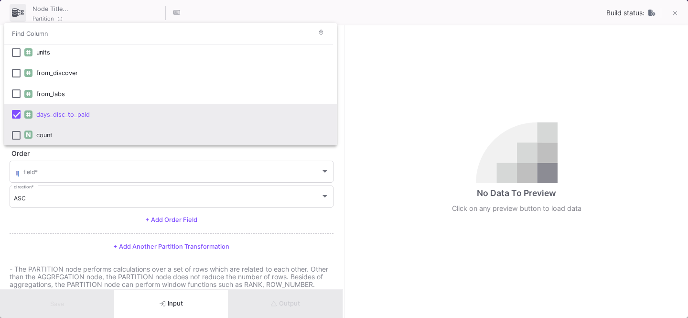
click at [52, 133] on div "count" at bounding box center [182, 135] width 293 height 21
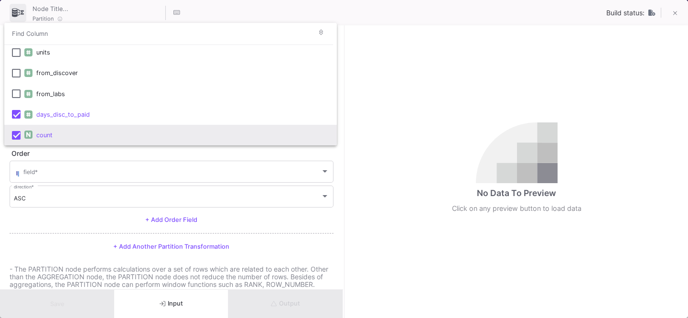
click at [53, 232] on div at bounding box center [344, 159] width 688 height 318
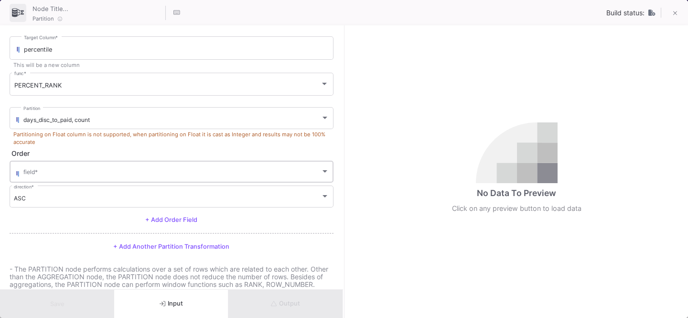
click at [47, 168] on div "field *" at bounding box center [176, 170] width 306 height 23
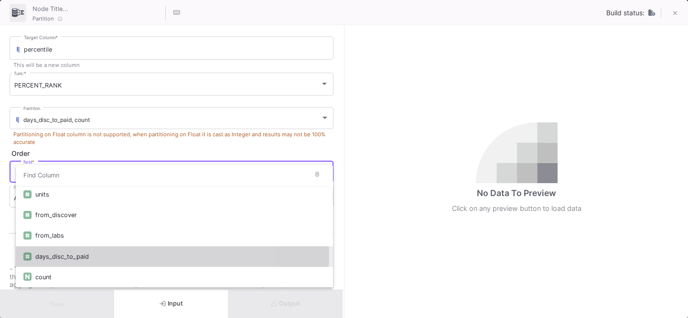
click at [59, 255] on div "days_disc_to_paid" at bounding box center [180, 256] width 290 height 21
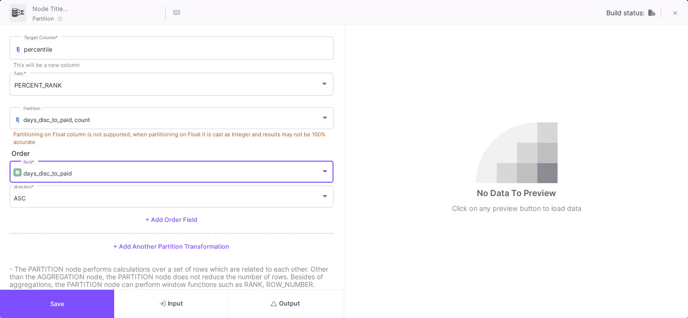
click at [270, 311] on button "Output" at bounding box center [285, 304] width 114 height 28
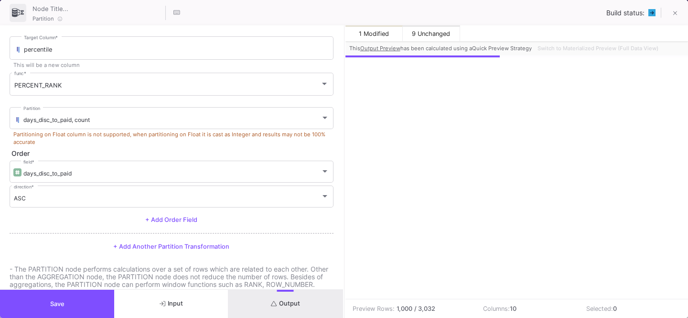
scroll to position [0, 388]
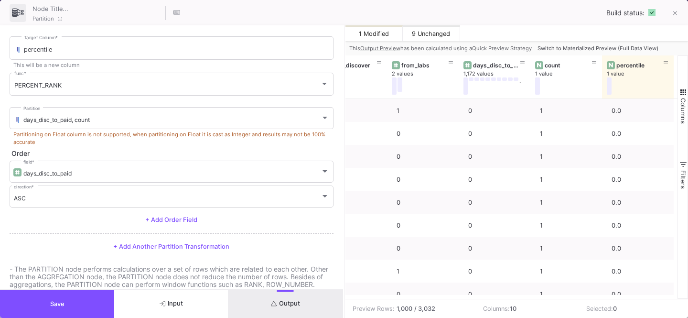
click at [564, 46] on span "Switch to Materialized Preview (Full Data View)" at bounding box center [598, 48] width 121 height 7
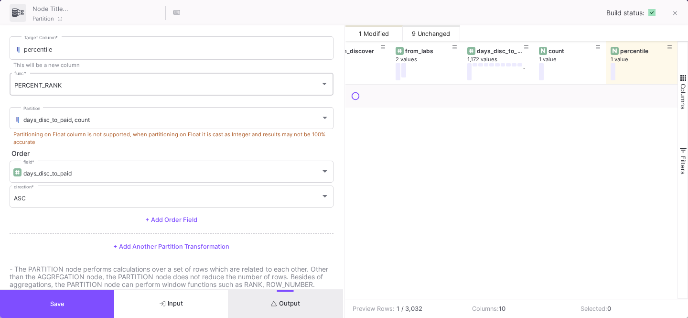
scroll to position [0, 385]
click at [94, 87] on div "PERCENT_RANK" at bounding box center [167, 86] width 306 height 8
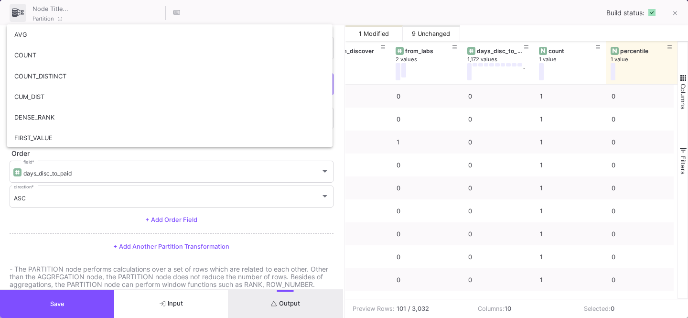
scroll to position [171, 0]
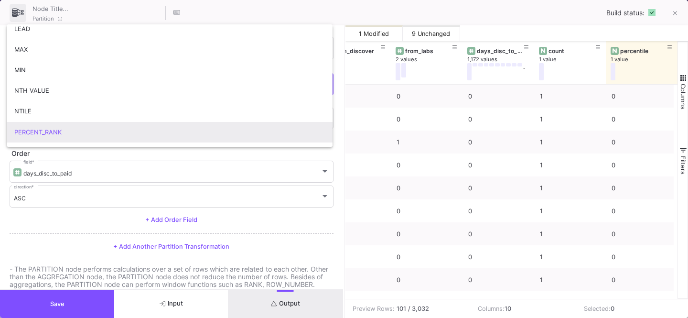
click at [36, 228] on div at bounding box center [344, 159] width 688 height 318
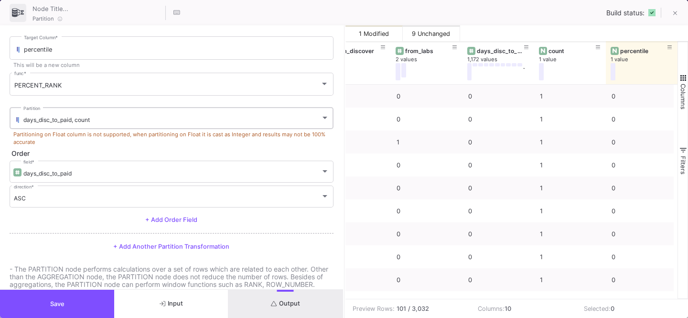
click at [57, 124] on div "days_disc_to_paid, count Partition" at bounding box center [176, 117] width 306 height 23
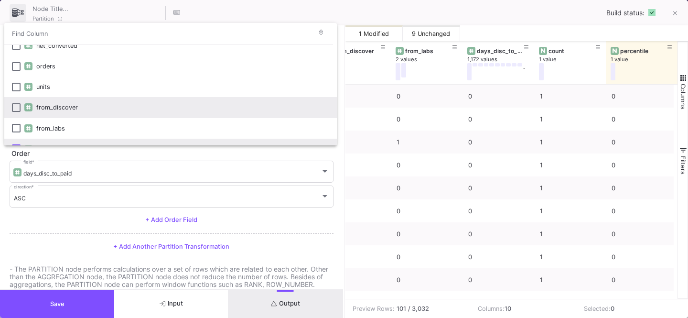
scroll to position [84, 0]
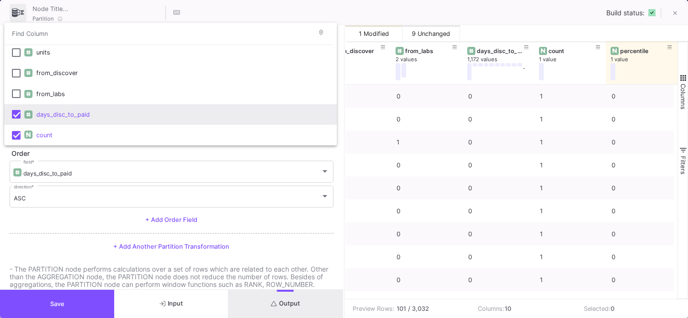
click at [11, 116] on mat-option "days_disc_to_paid" at bounding box center [170, 114] width 333 height 21
click at [36, 245] on div at bounding box center [344, 159] width 688 height 318
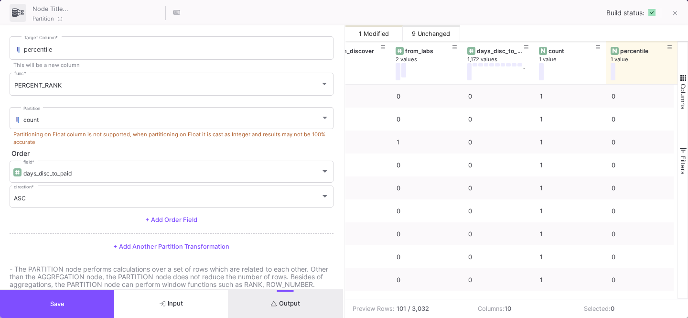
click at [260, 306] on button "Output" at bounding box center [285, 304] width 114 height 28
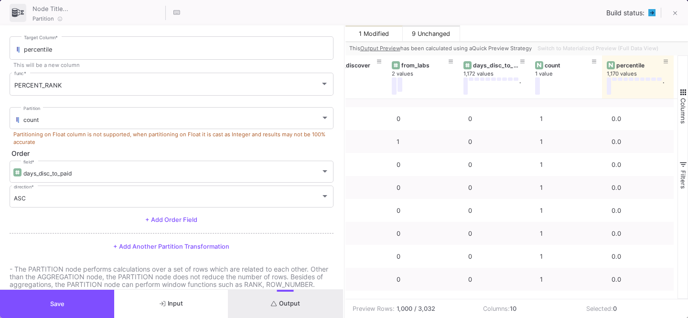
scroll to position [2285, 0]
click at [578, 51] on button "Switch to Materialized Preview (Full Data View)" at bounding box center [598, 48] width 125 height 14
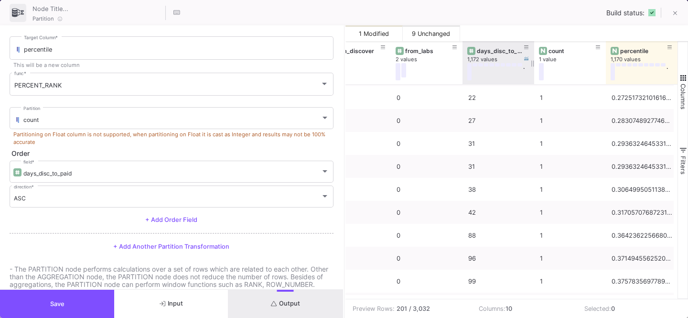
click at [490, 54] on div "days_disc_to_paid" at bounding box center [498, 50] width 62 height 11
click at [488, 53] on div "days_disc_to_paid" at bounding box center [500, 50] width 47 height 7
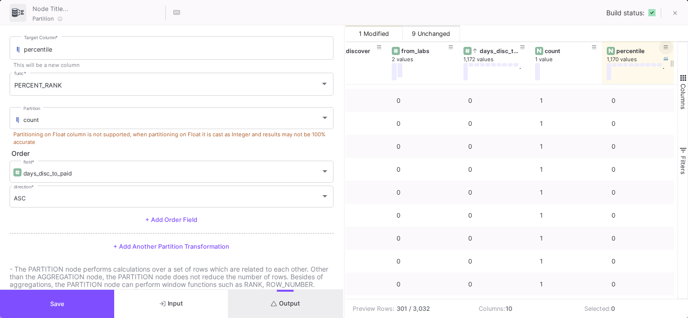
click at [666, 49] on icon at bounding box center [666, 47] width 5 height 5
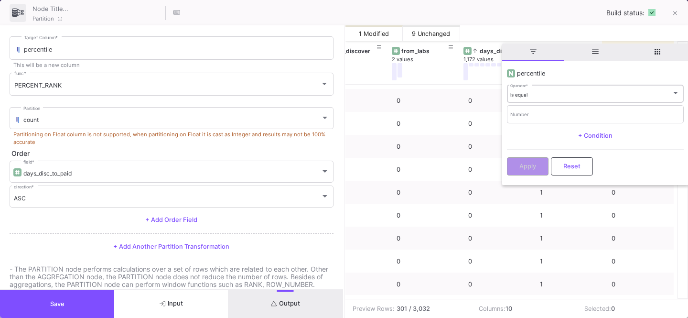
click at [537, 100] on div "is equal Operator *" at bounding box center [595, 93] width 170 height 20
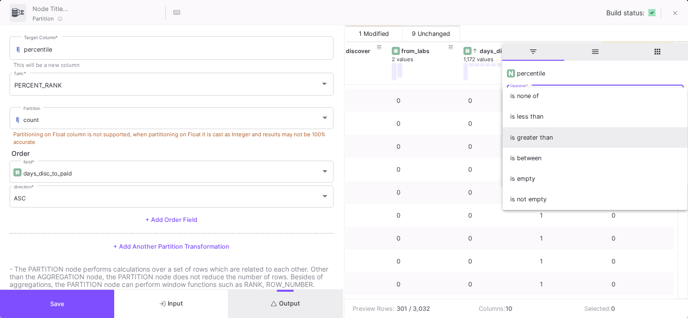
click at [535, 131] on span "is greater than" at bounding box center [595, 137] width 170 height 21
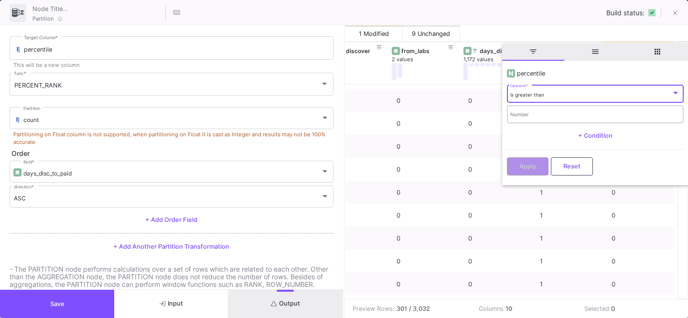
click at [543, 116] on input "Number" at bounding box center [595, 115] width 170 height 6
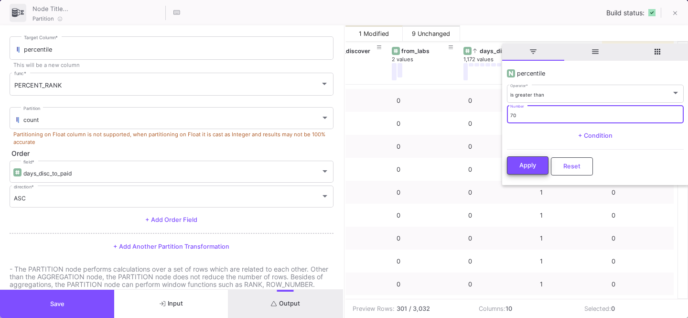
type input "70"
click at [526, 165] on span "Apply" at bounding box center [527, 164] width 17 height 7
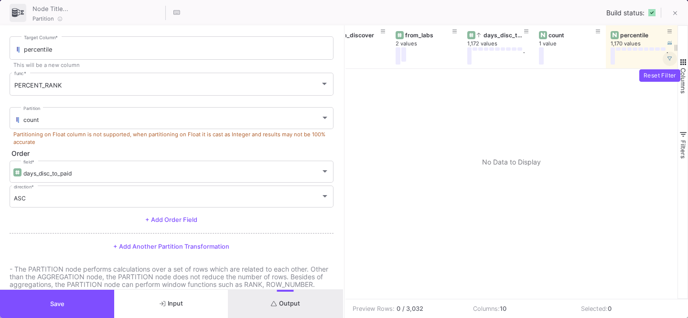
click at [667, 58] on icon at bounding box center [669, 58] width 5 height 5
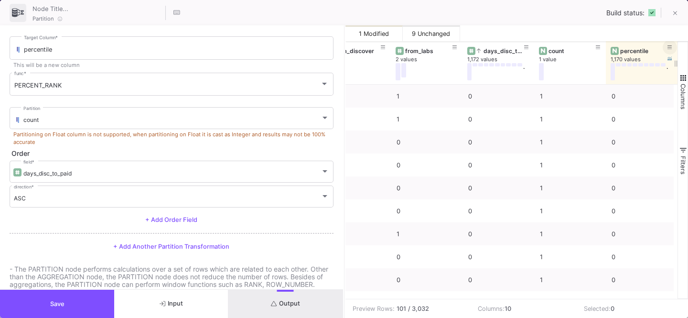
click at [672, 46] on button at bounding box center [670, 47] width 14 height 14
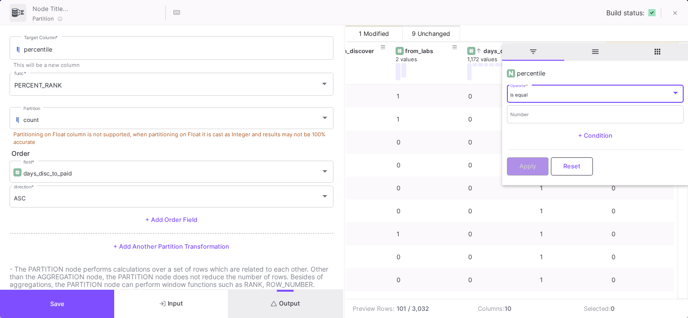
click at [559, 95] on div "is equal" at bounding box center [590, 95] width 161 height 6
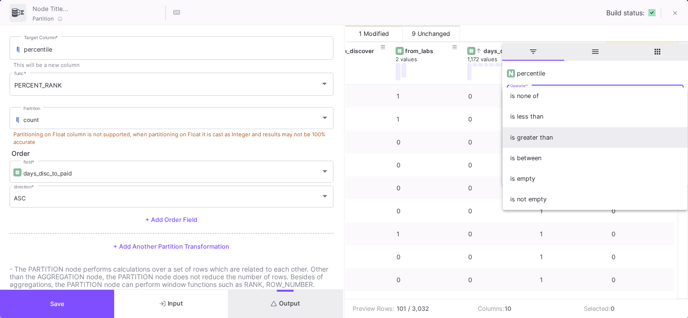
click at [539, 142] on span "is greater than" at bounding box center [595, 137] width 170 height 21
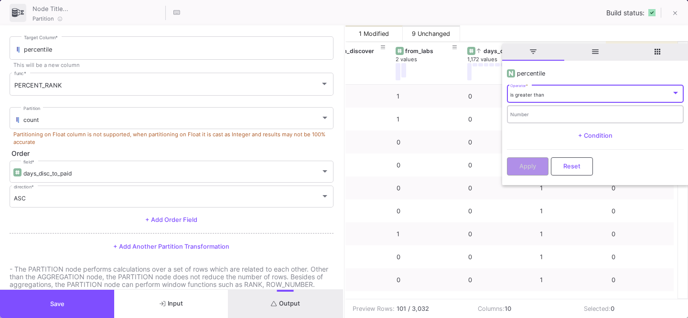
click at [556, 113] on input "Number" at bounding box center [595, 115] width 170 height 6
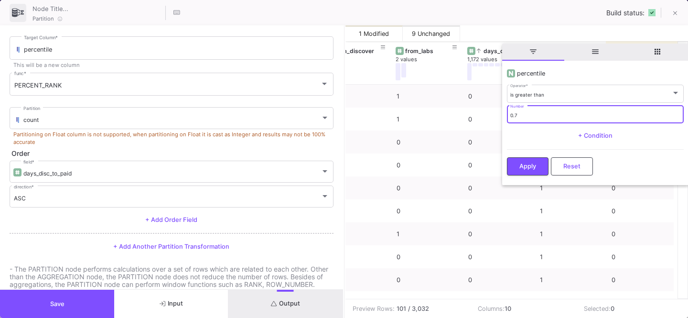
type input "0.7"
click at [533, 156] on div "Apply Reset" at bounding box center [595, 163] width 177 height 29
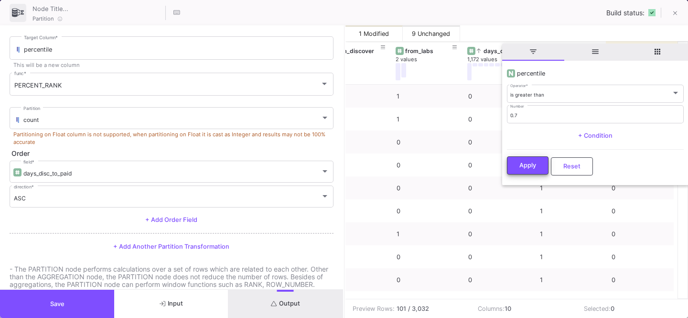
click at [524, 167] on span "Apply" at bounding box center [527, 164] width 17 height 7
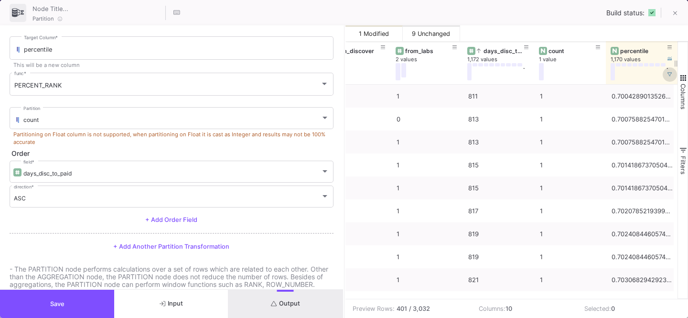
click at [671, 70] on button at bounding box center [670, 74] width 14 height 14
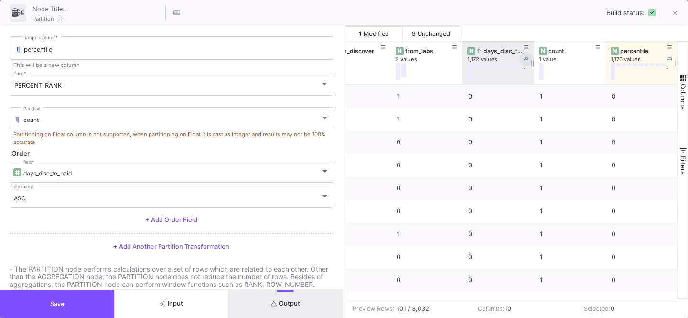
scroll to position [0, 385]
click at [528, 48] on icon at bounding box center [526, 47] width 5 height 4
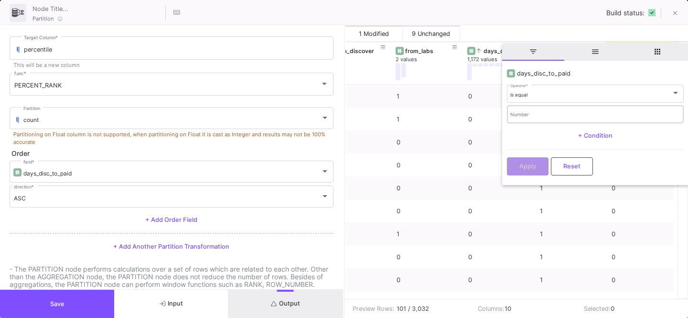
click at [523, 111] on div "Number" at bounding box center [595, 114] width 170 height 20
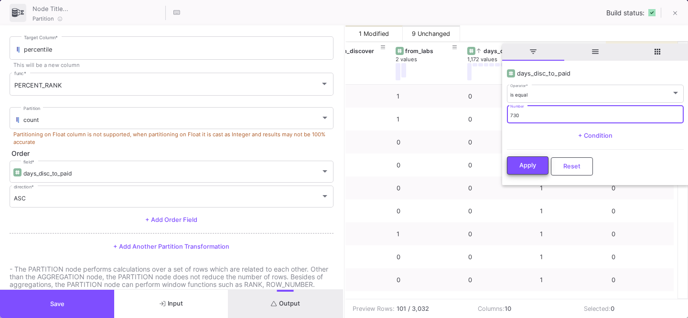
type input "730"
click at [521, 170] on button "Apply" at bounding box center [528, 165] width 42 height 18
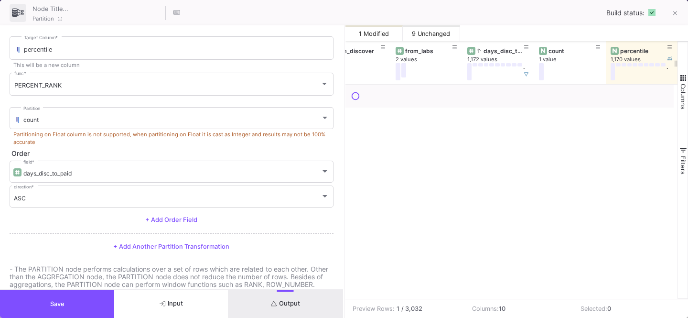
scroll to position [0, 384]
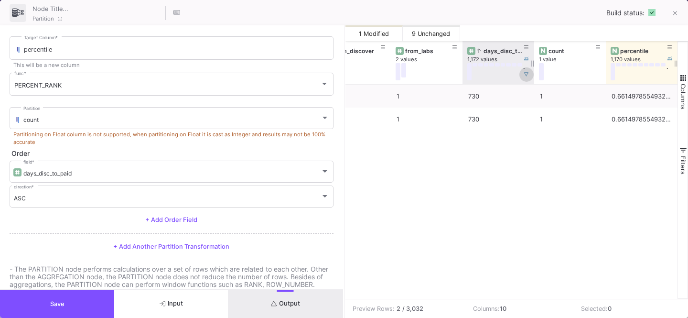
click at [525, 72] on icon at bounding box center [526, 74] width 5 height 5
click at [528, 45] on icon at bounding box center [526, 47] width 5 height 5
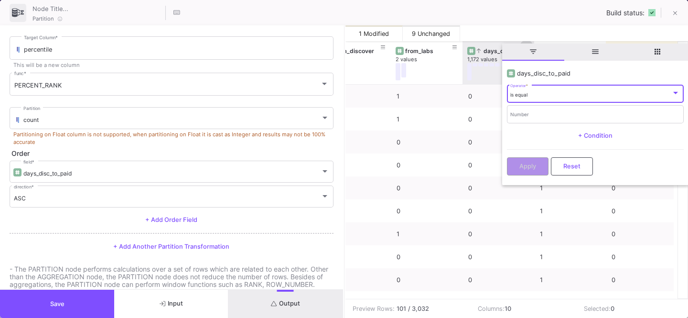
scroll to position [0, 385]
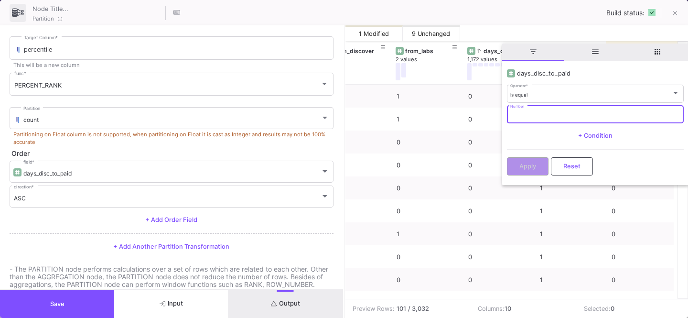
click at [528, 114] on input "Number" at bounding box center [595, 115] width 170 height 6
type input "365"
click at [528, 160] on button "Apply" at bounding box center [528, 165] width 42 height 18
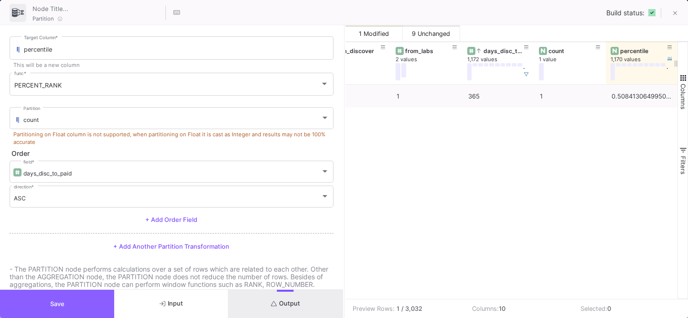
click at [48, 301] on button "Save" at bounding box center [57, 304] width 114 height 28
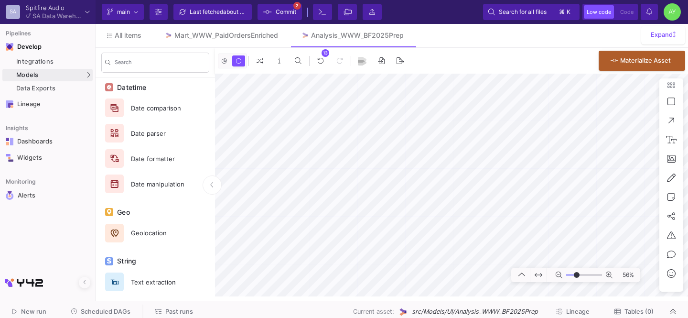
scroll to position [582, 0]
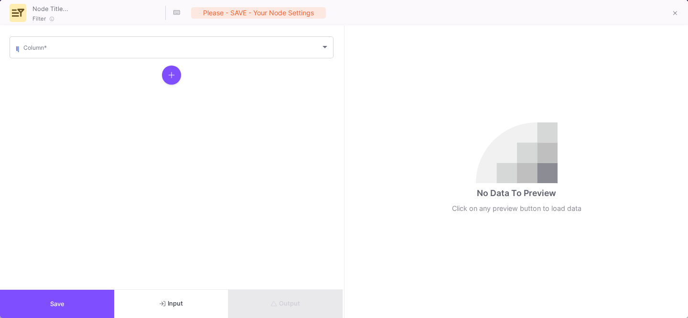
click at [88, 61] on form "Column *" at bounding box center [171, 157] width 343 height 264
click at [65, 52] on div "Column *" at bounding box center [176, 46] width 306 height 23
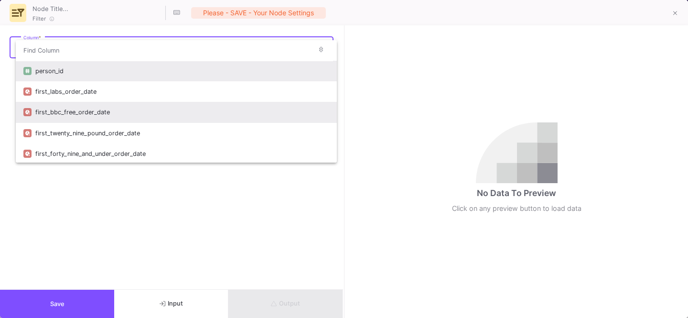
click at [100, 113] on div "first_bbc_free_order_date" at bounding box center [182, 112] width 294 height 21
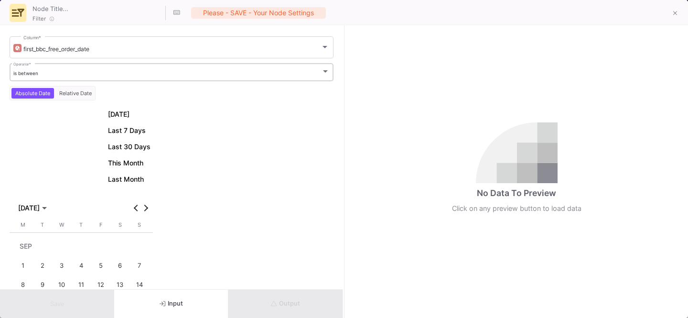
click at [72, 72] on div "is between" at bounding box center [167, 73] width 308 height 6
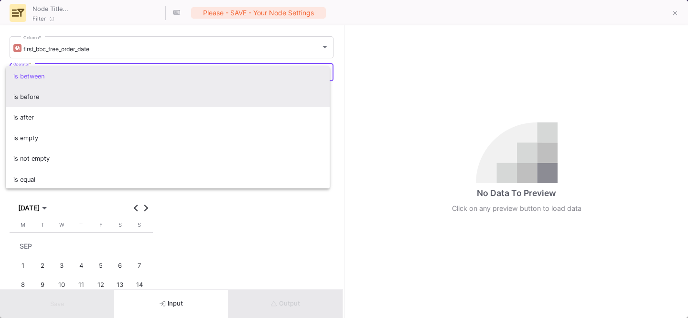
click at [46, 103] on span "is before" at bounding box center [167, 96] width 309 height 21
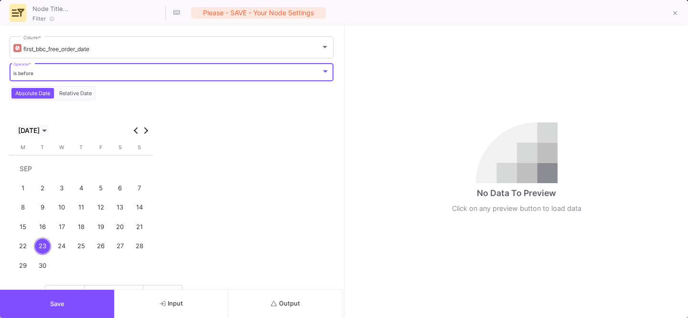
click at [23, 128] on span "SEP 2025" at bounding box center [29, 131] width 22 height 8
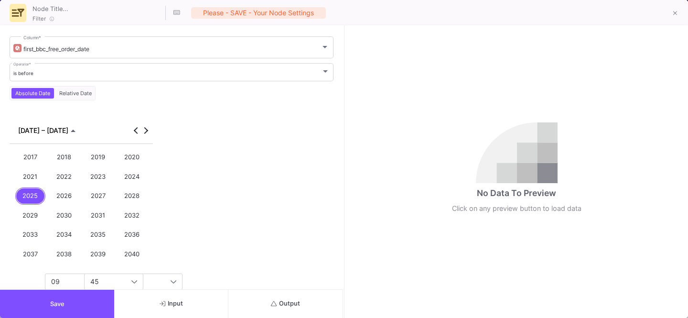
click at [65, 180] on div "2022" at bounding box center [64, 177] width 31 height 18
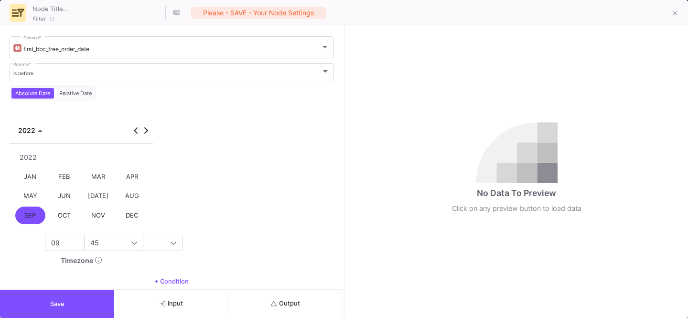
click at [35, 212] on div "SEP" at bounding box center [30, 215] width 31 height 18
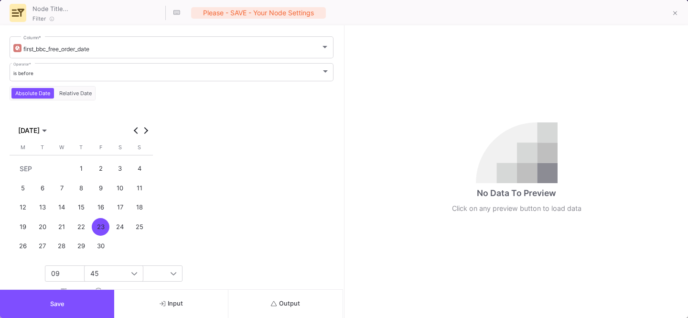
click at [91, 225] on button "23" at bounding box center [101, 227] width 20 height 20
click at [68, 262] on div "SEP 2022 SEP 2022 Monday M Tuesday T Wednesday W Thursday T Friday F Saturday S…" at bounding box center [81, 198] width 143 height 168
click at [64, 267] on div "09" at bounding box center [94, 273] width 86 height 15
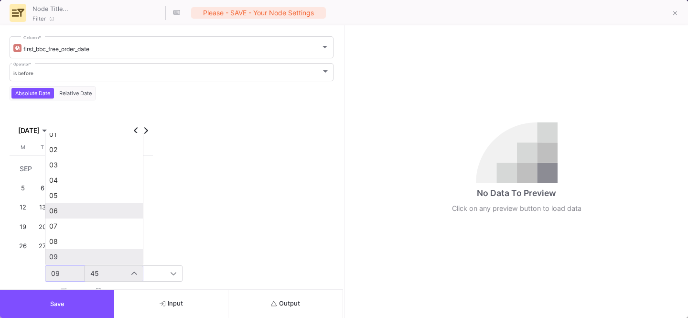
scroll to position [0, 0]
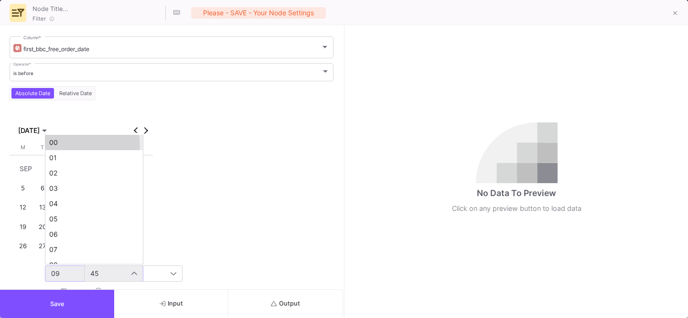
click at [68, 147] on mat-option "00" at bounding box center [93, 142] width 97 height 15
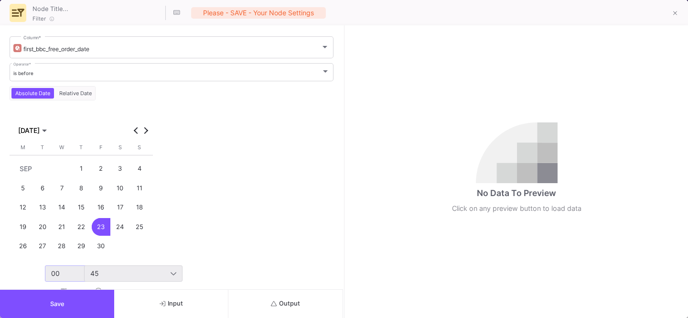
click at [102, 272] on div "45" at bounding box center [130, 273] width 80 height 8
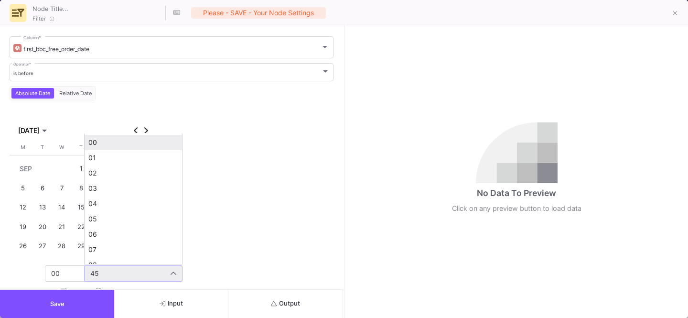
click at [113, 144] on span "00" at bounding box center [133, 143] width 90 height 8
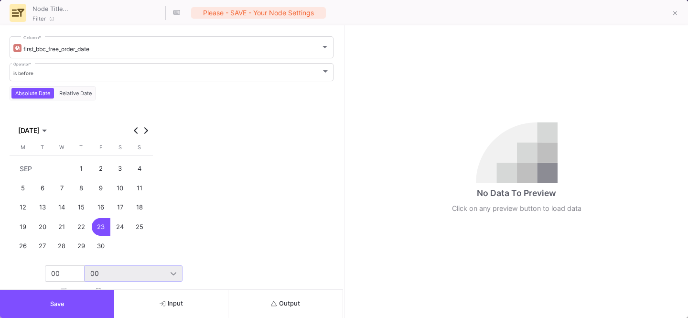
click at [271, 300] on span "Output" at bounding box center [285, 303] width 29 height 7
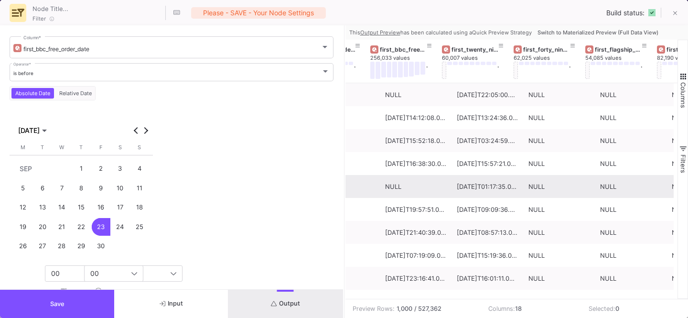
scroll to position [0, 128]
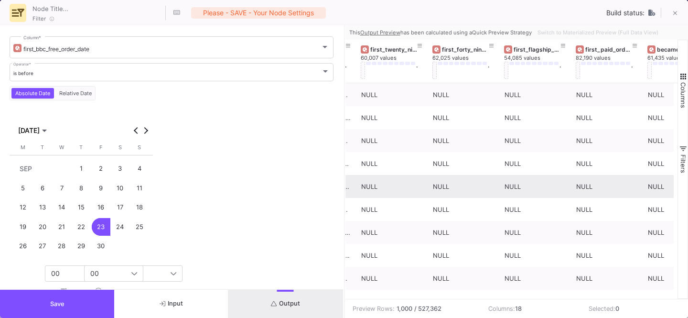
click at [71, 312] on button "Save" at bounding box center [57, 304] width 114 height 28
click at [62, 309] on button "Save" at bounding box center [57, 304] width 114 height 28
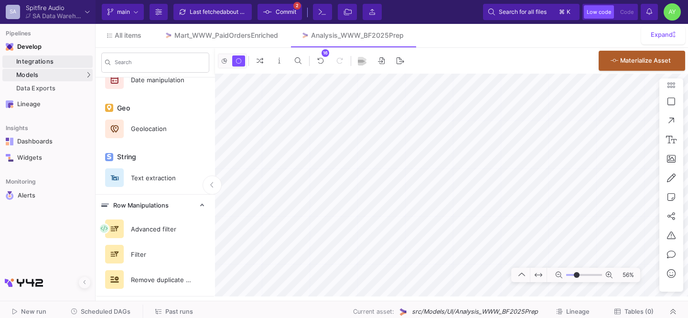
click at [43, 62] on div "Integrations" at bounding box center [53, 62] width 74 height 8
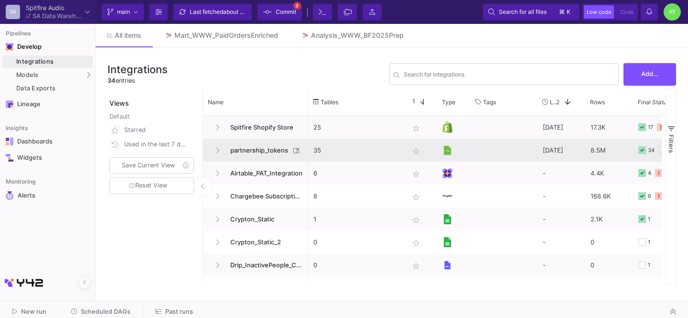
click at [259, 152] on span "partnership_tokens" at bounding box center [257, 150] width 65 height 22
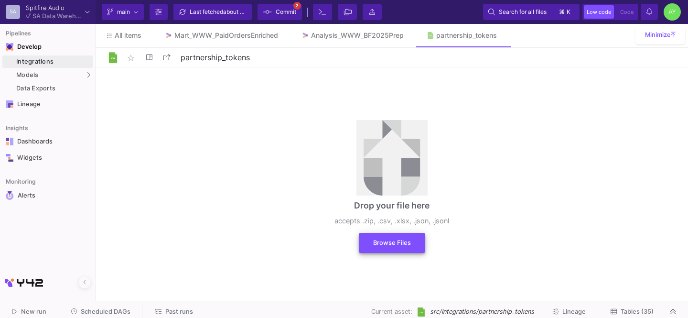
click at [405, 246] on button "Browse Files" at bounding box center [392, 243] width 66 height 20
click at [382, 242] on span "Browse Files" at bounding box center [392, 242] width 38 height 7
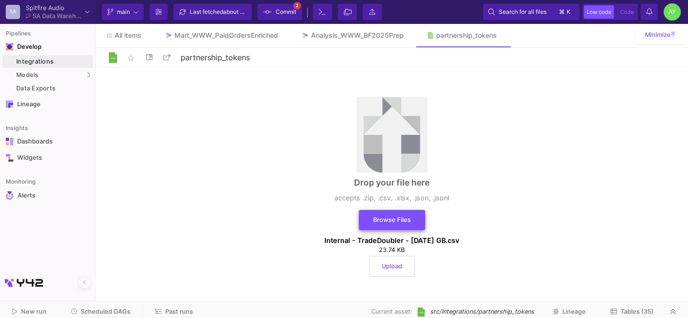
click at [382, 225] on button "Browse Files" at bounding box center [392, 220] width 66 height 20
click at [385, 268] on span "Upload" at bounding box center [392, 265] width 21 height 7
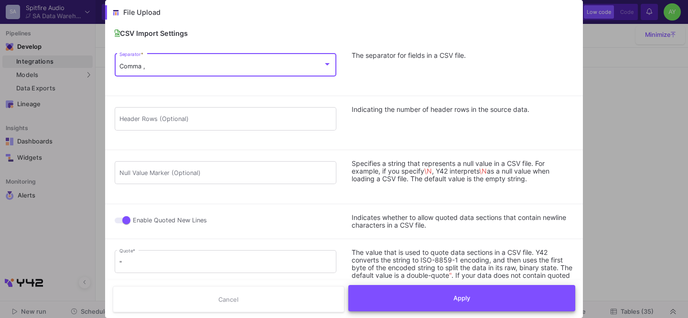
click at [404, 289] on button "Apply" at bounding box center [461, 298] width 227 height 26
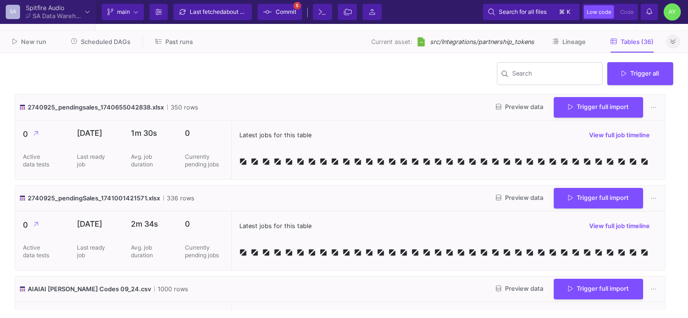
click at [675, 45] on fa-icon at bounding box center [672, 41] width 5 height 7
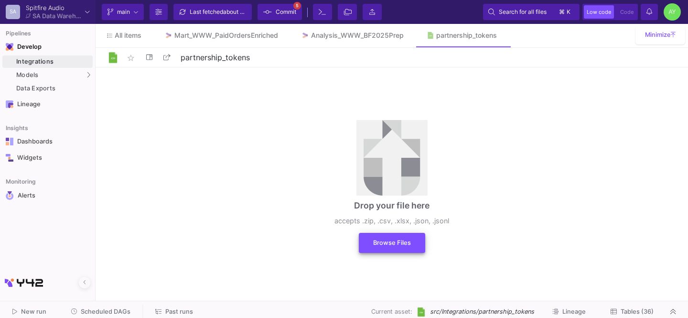
click at [374, 242] on span "Browse Files" at bounding box center [392, 242] width 38 height 7
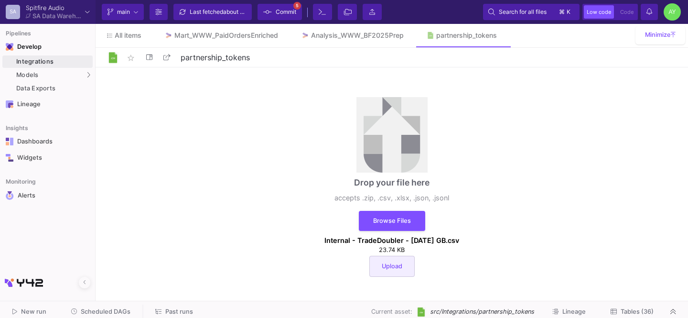
click at [382, 258] on button "Upload" at bounding box center [391, 266] width 45 height 21
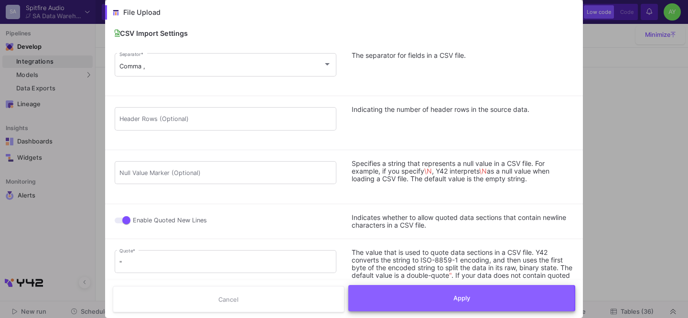
click at [442, 299] on button "Apply" at bounding box center [461, 298] width 227 height 26
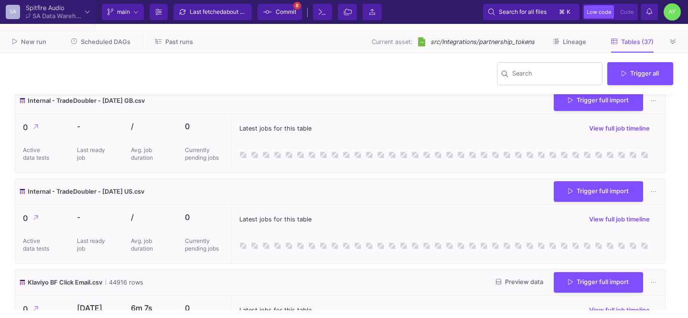
scroll to position [1370, 0]
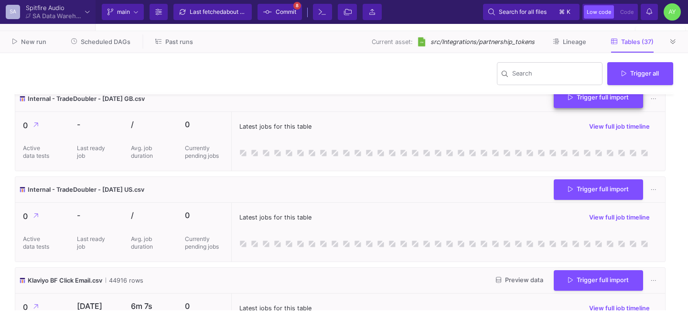
click at [562, 108] on button "Trigger full import" at bounding box center [598, 97] width 89 height 21
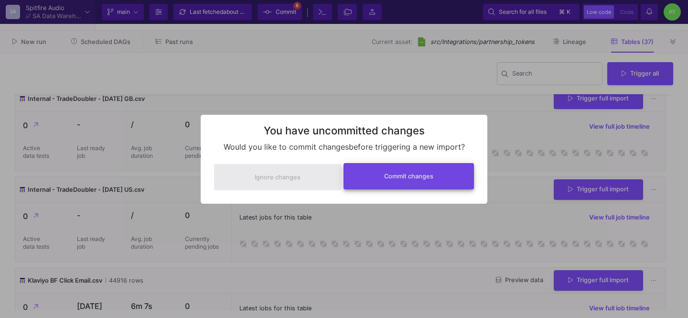
click at [398, 176] on span "Commit changes" at bounding box center [408, 175] width 49 height 7
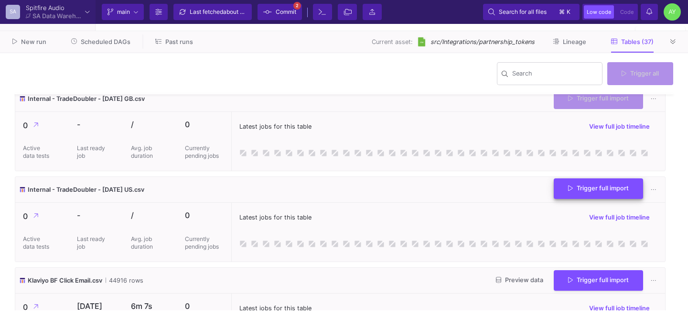
click at [568, 192] on span "Trigger full import" at bounding box center [598, 187] width 61 height 7
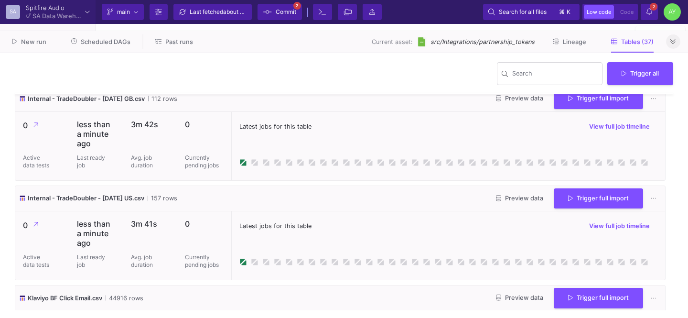
click at [668, 42] on button at bounding box center [673, 41] width 14 height 14
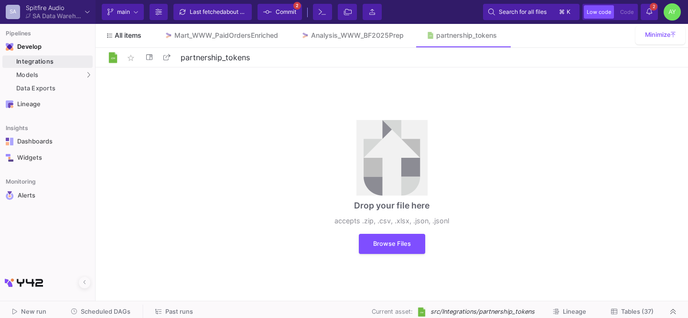
click at [124, 36] on span "All items" at bounding box center [128, 36] width 27 height 8
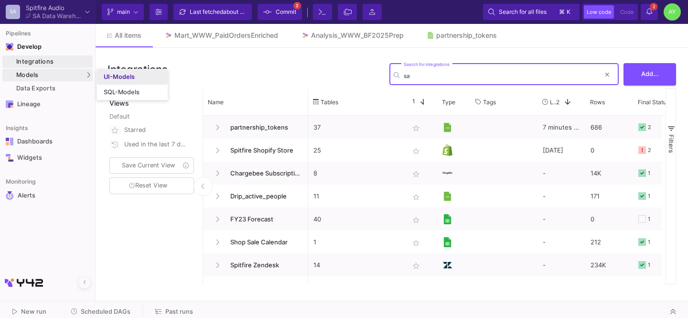
type input "sa"
click at [106, 76] on div "UI-Models" at bounding box center [119, 77] width 31 height 8
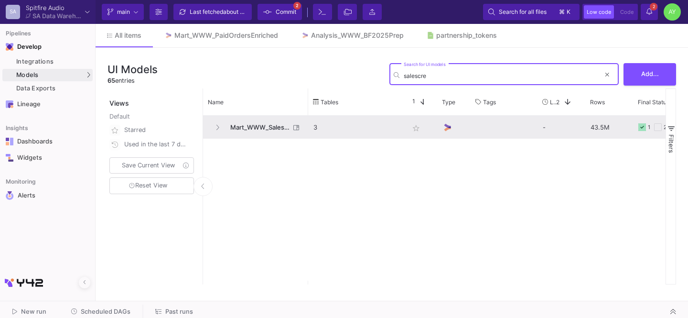
type input "salescre"
click at [262, 124] on span "Mart_WWW_SalesCredits_Enriched" at bounding box center [257, 127] width 65 height 22
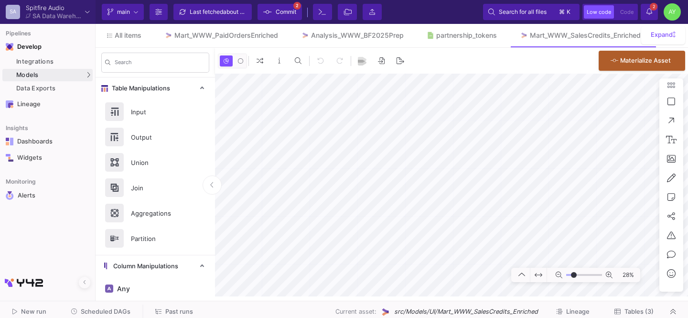
type input "0"
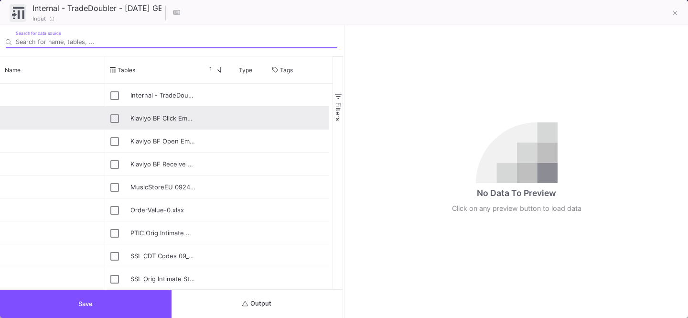
scroll to position [367, 0]
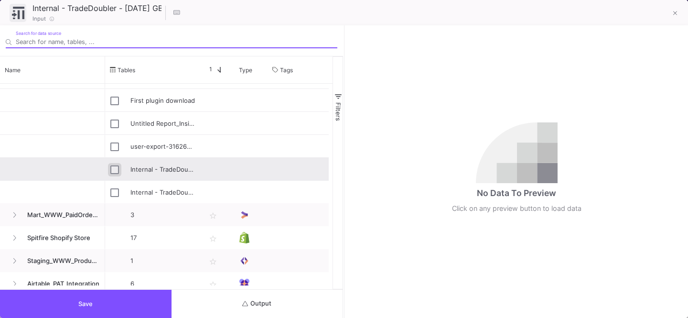
click at [112, 170] on input "Press Space to toggle row selection (unchecked)" at bounding box center [114, 169] width 9 height 9
checkbox input "true"
type input "Internal - TradeDoubler - Sep 23 US.csv"
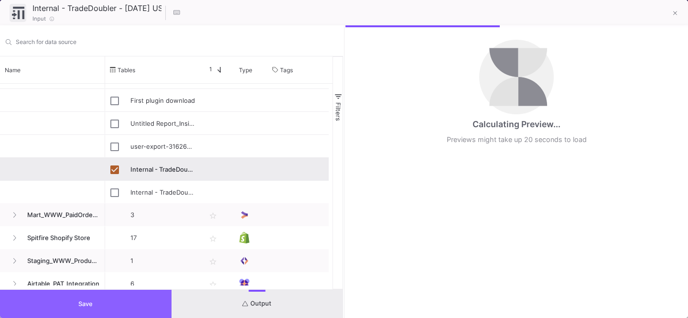
click at [73, 301] on button "Save" at bounding box center [86, 304] width 172 height 28
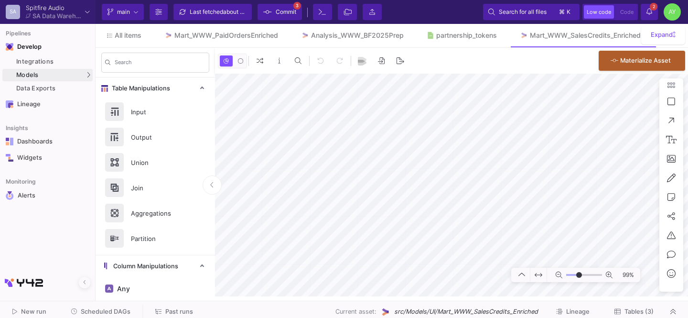
type input "-8"
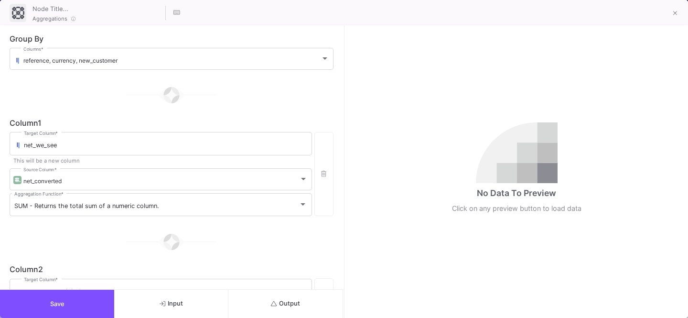
click at [281, 305] on span "Output" at bounding box center [285, 303] width 29 height 7
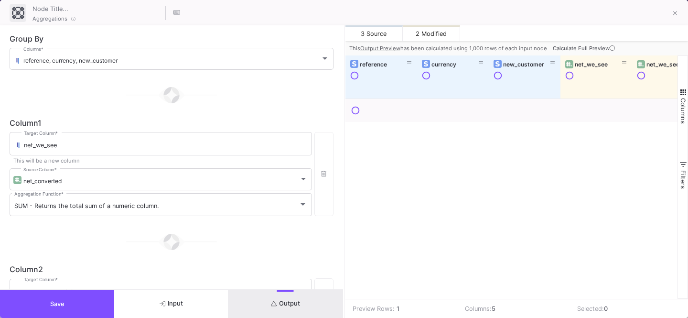
click at [592, 46] on span "Calculate Full Preview" at bounding box center [585, 48] width 64 height 7
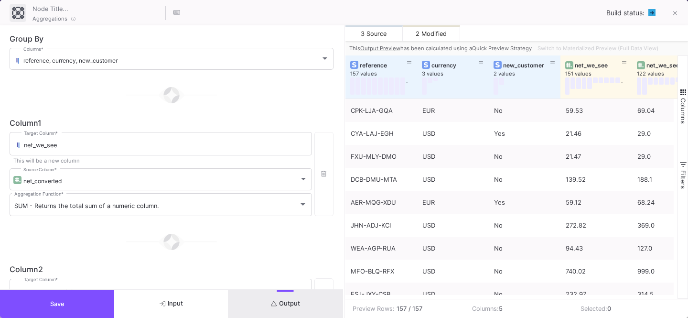
click at [272, 303] on icon "submit" at bounding box center [274, 303] width 6 height 5
click at [56, 296] on button "Save" at bounding box center [57, 304] width 114 height 28
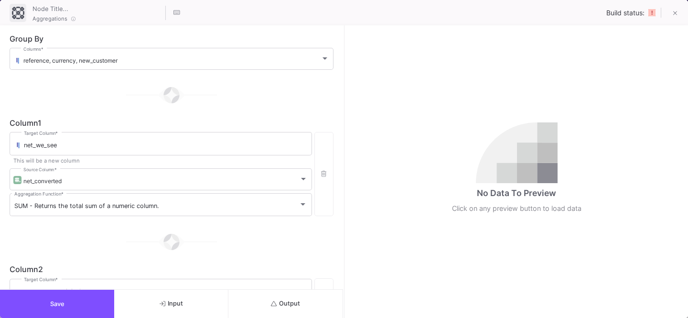
click at [282, 300] on span "Output" at bounding box center [285, 303] width 29 height 7
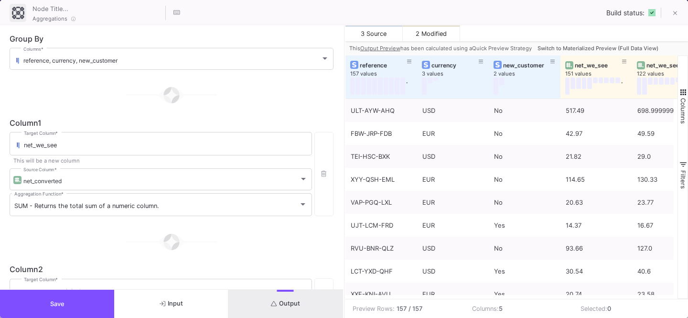
click at [560, 48] on span "Switch to Materialized Preview (Full Data View)" at bounding box center [598, 48] width 121 height 7
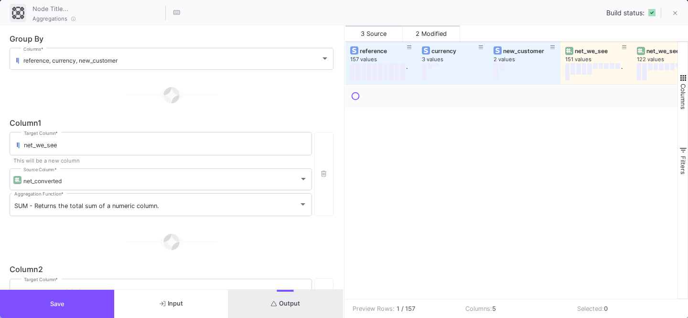
click at [280, 301] on span "Output" at bounding box center [285, 303] width 29 height 7
click at [33, 302] on button "Save" at bounding box center [57, 304] width 114 height 28
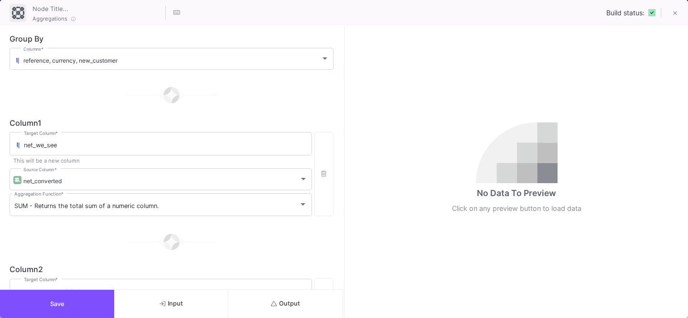
click at [277, 303] on span "Output" at bounding box center [285, 303] width 29 height 7
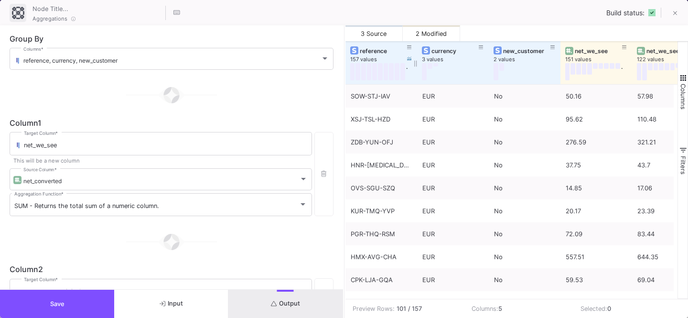
click at [374, 54] on div "reference" at bounding box center [381, 50] width 62 height 11
click at [368, 50] on div "reference" at bounding box center [383, 50] width 47 height 7
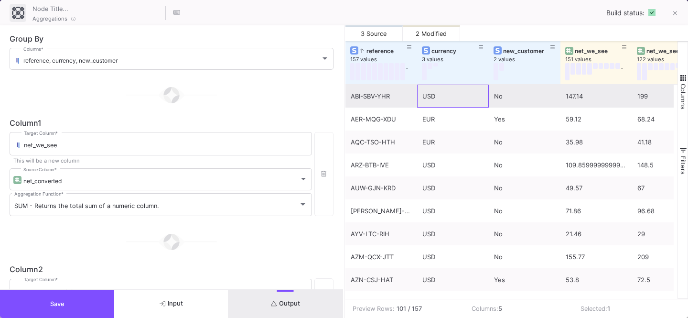
click at [438, 95] on div "USD" at bounding box center [452, 96] width 61 height 22
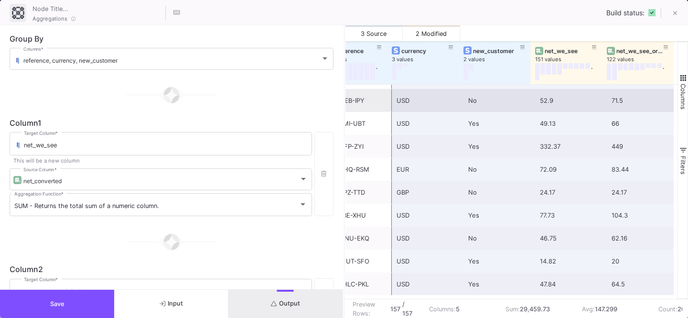
scroll to position [3390, 0]
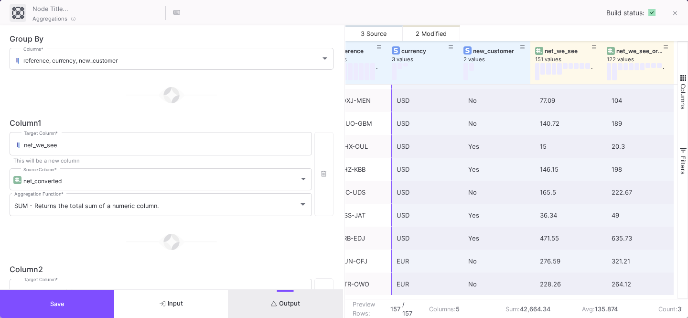
click at [78, 309] on button "Save" at bounding box center [57, 304] width 114 height 28
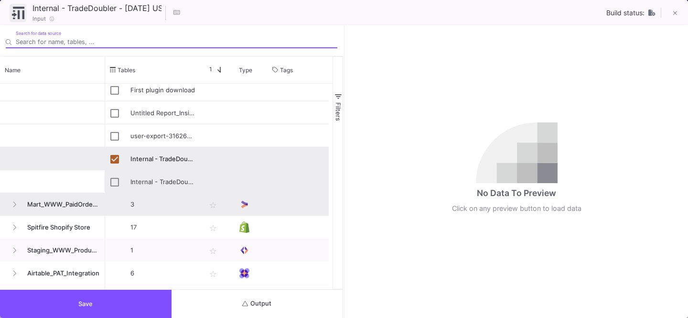
scroll to position [764, 0]
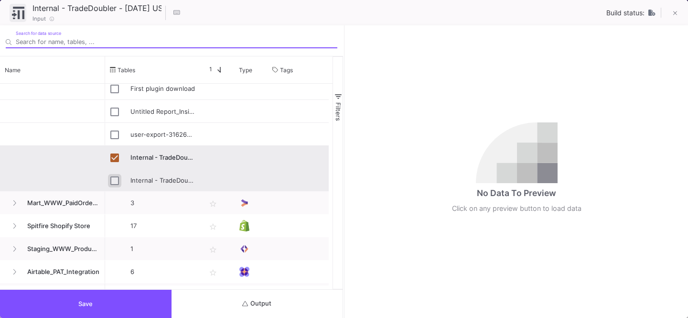
click at [110, 179] on input "Press Space to toggle row selection (unchecked)" at bounding box center [114, 180] width 9 height 9
checkbox input "true"
checkbox input "false"
type input "Internal - TradeDoubler - Sep 23 GB.csv"
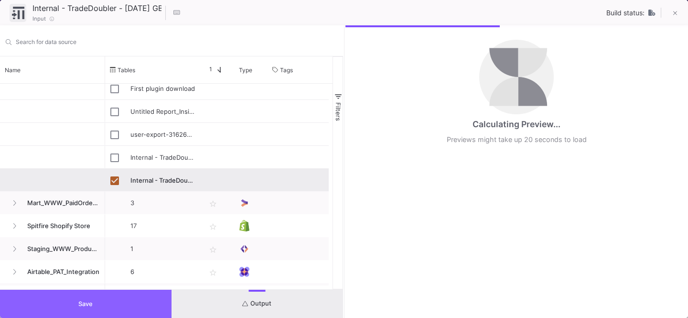
click at [81, 301] on span "Save" at bounding box center [85, 303] width 14 height 7
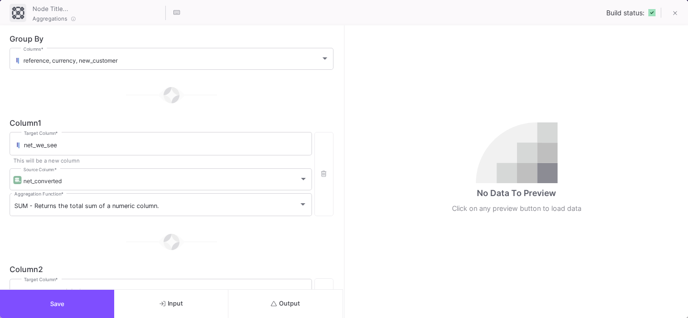
click at [272, 297] on button "Output" at bounding box center [285, 304] width 114 height 28
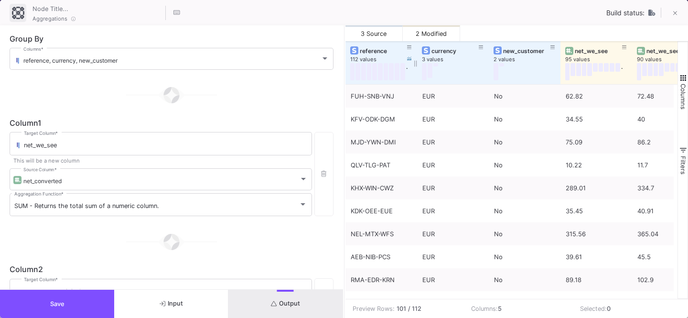
click at [372, 48] on div "reference" at bounding box center [383, 50] width 47 height 7
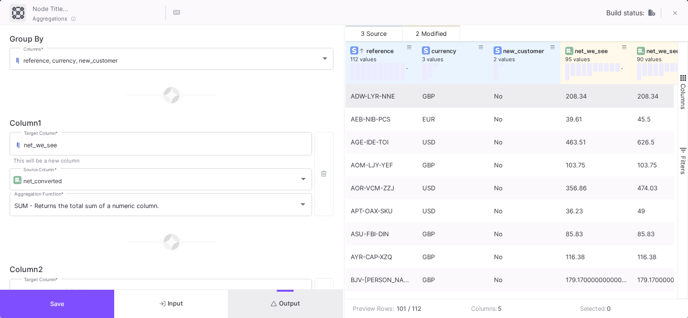
click at [442, 96] on div "GBP" at bounding box center [452, 96] width 61 height 22
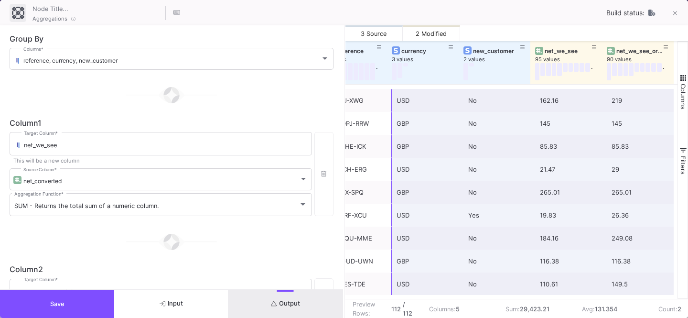
scroll to position [2358, 0]
click at [32, 302] on button "Save" at bounding box center [57, 304] width 114 height 28
